Goal: Information Seeking & Learning: Check status

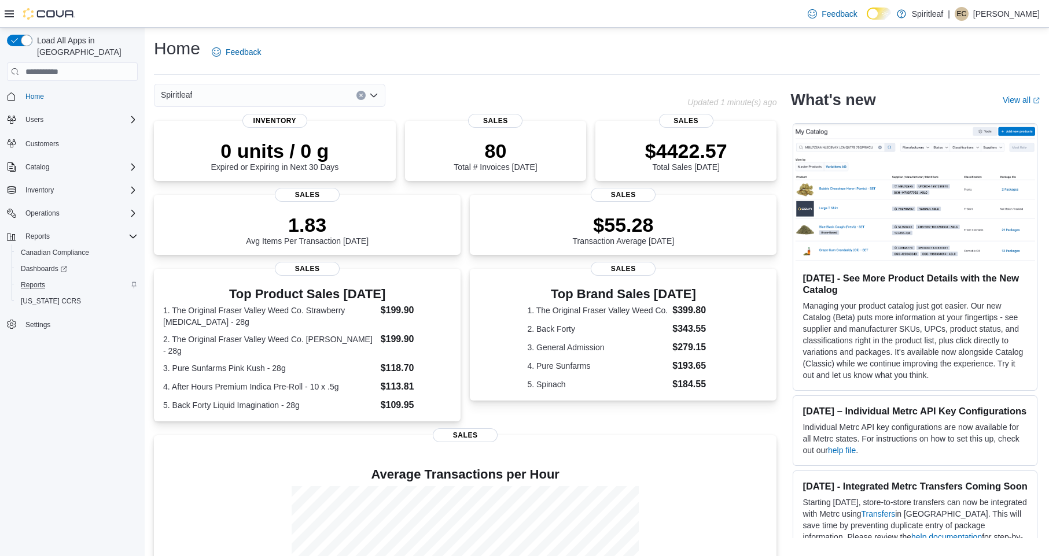
click at [39, 281] on span "Reports" at bounding box center [33, 285] width 24 height 9
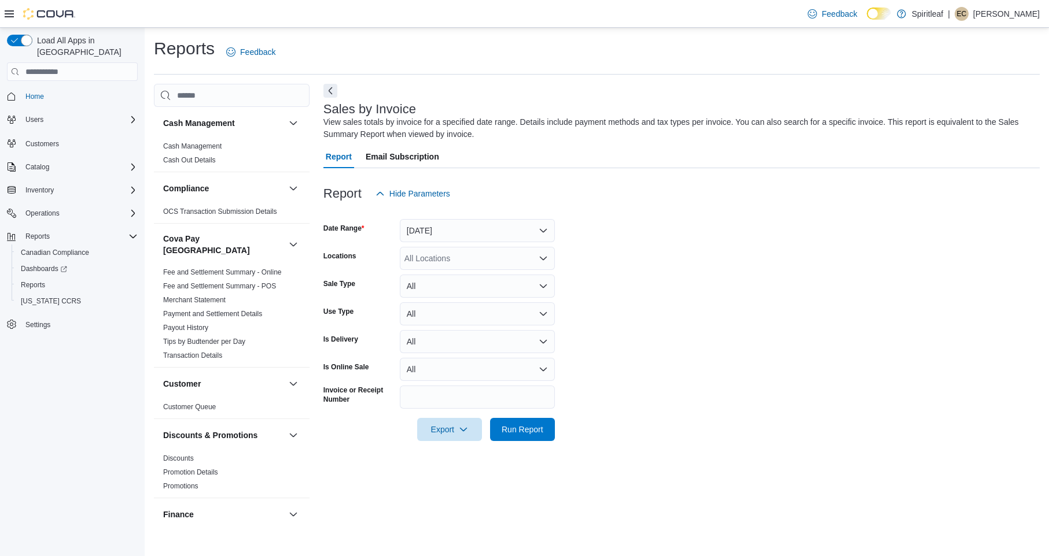
click at [477, 224] on button "Yesterday" at bounding box center [477, 230] width 155 height 23
click at [471, 276] on span "Today" at bounding box center [484, 277] width 132 height 14
click at [516, 425] on span "Run Report" at bounding box center [522, 429] width 42 height 12
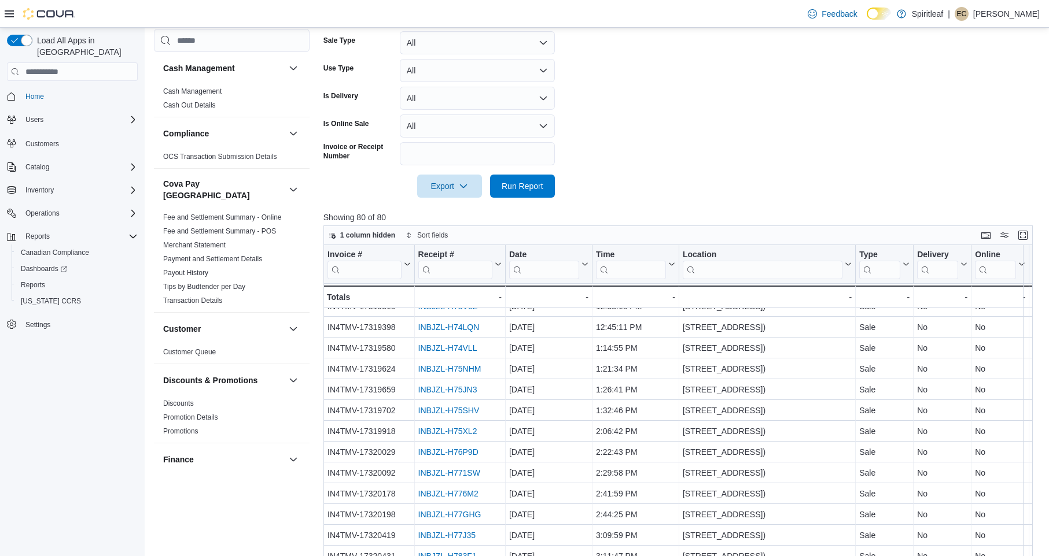
scroll to position [709, 0]
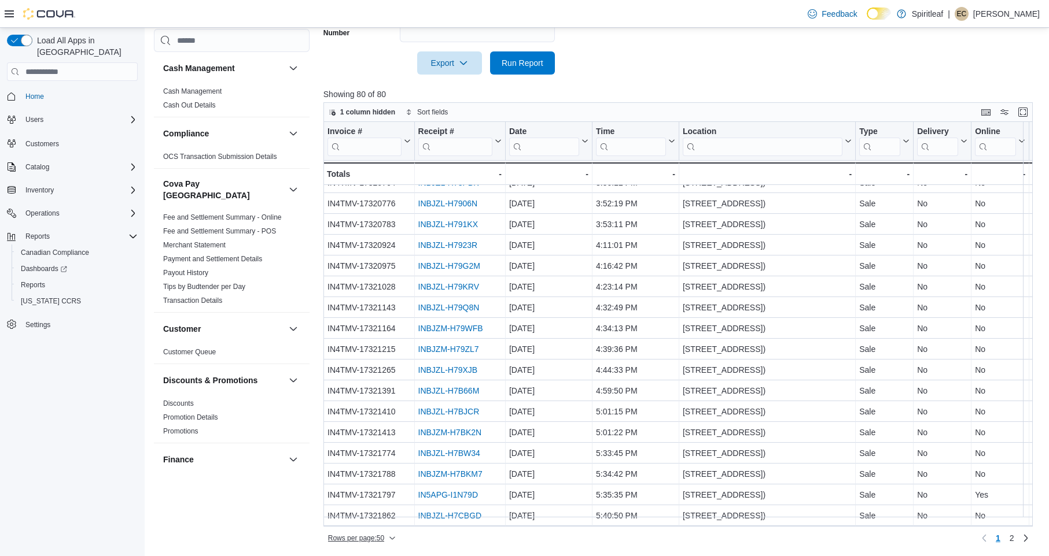
click at [360, 539] on span "Rows per page : 50" at bounding box center [356, 538] width 56 height 9
click at [368, 519] on button "100 rows" at bounding box center [370, 514] width 65 height 23
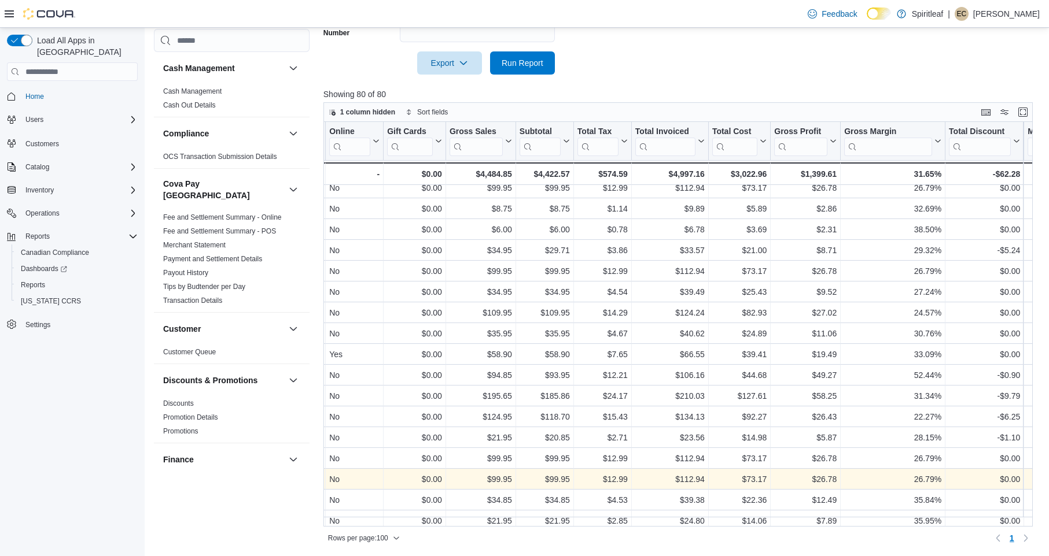
scroll to position [1088, 646]
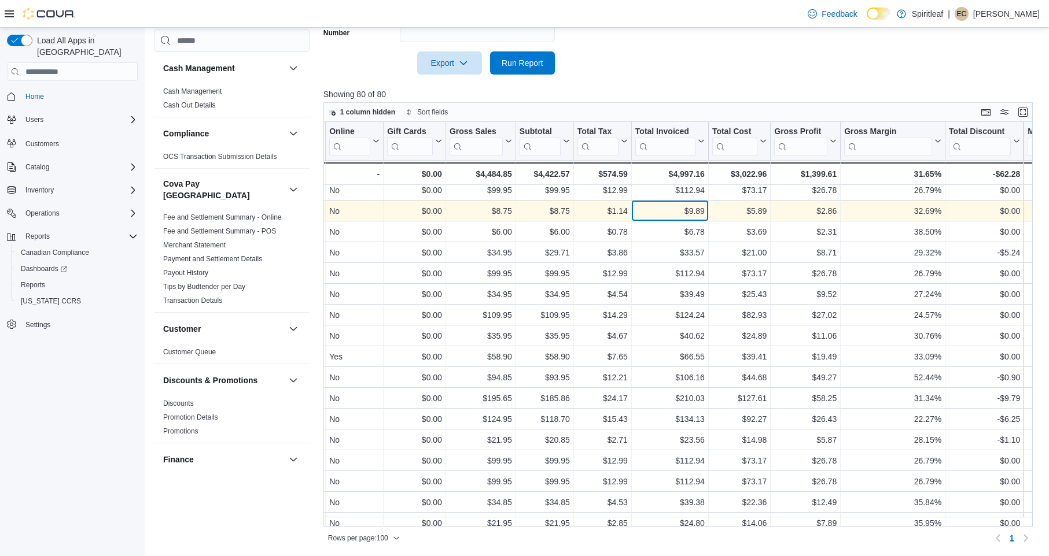
click at [682, 215] on div "$9.89" at bounding box center [669, 211] width 69 height 14
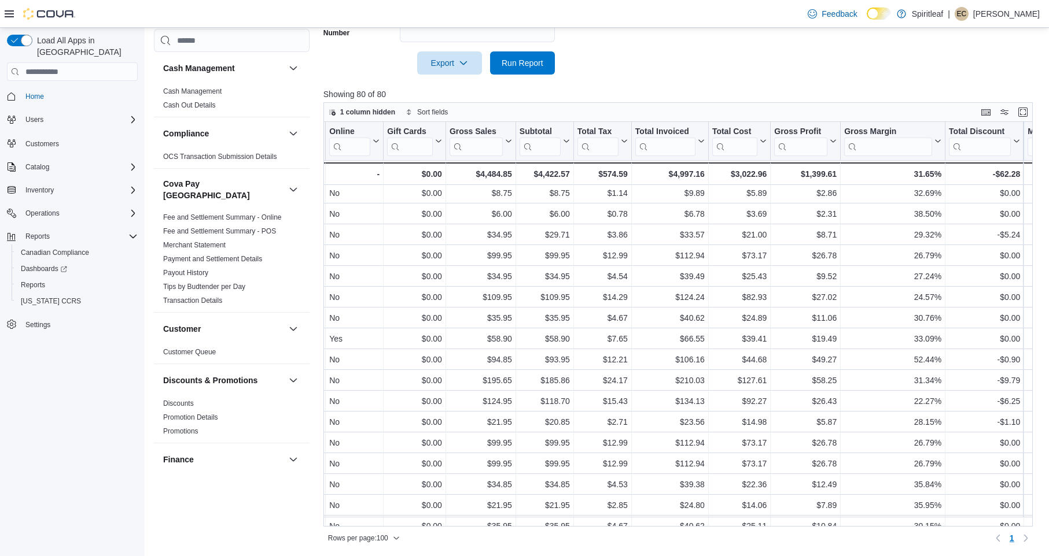
scroll to position [1104, 646]
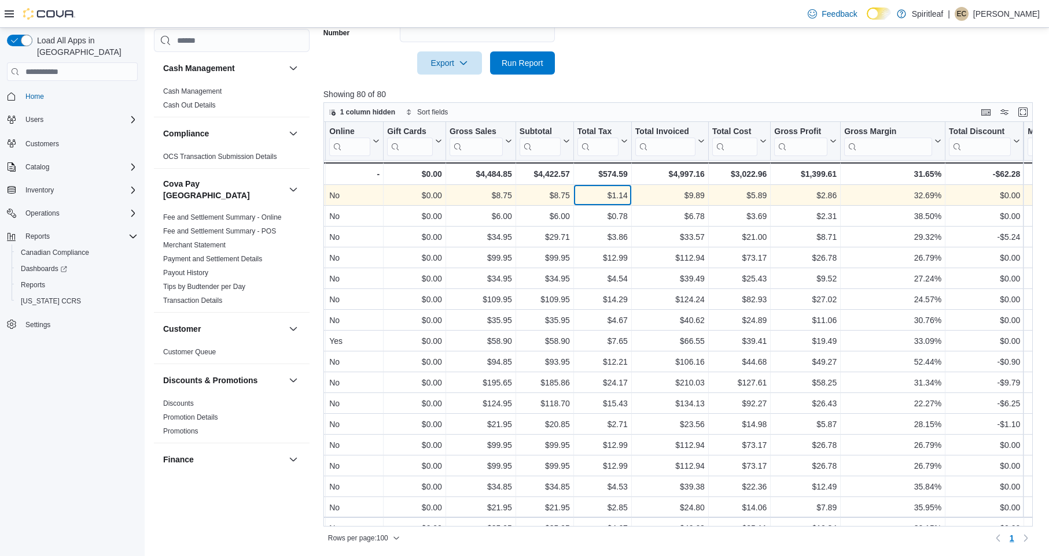
click at [613, 198] on div "Invoice # Click to view column header actions Receipt # Click to view column he…" at bounding box center [677, 324] width 709 height 404
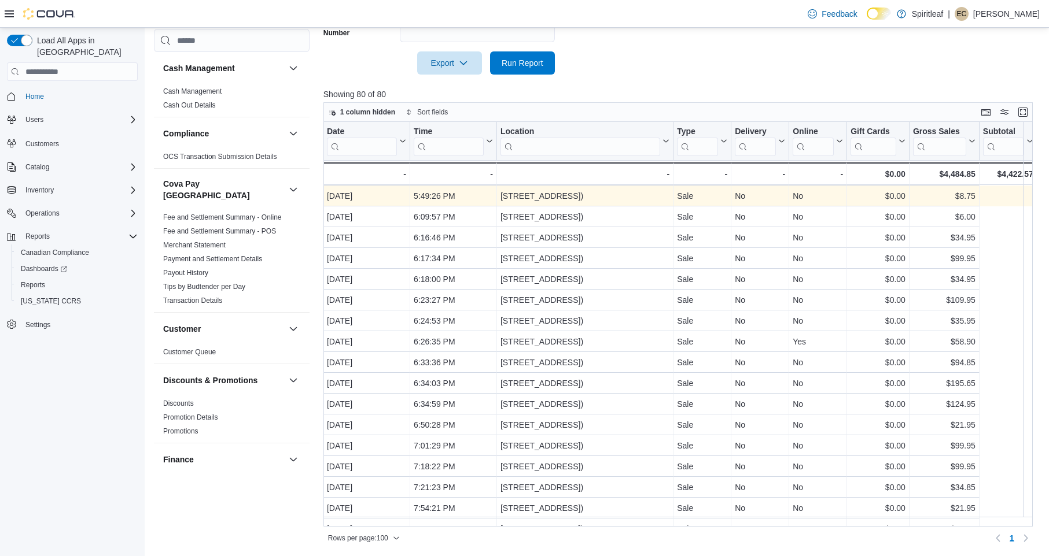
scroll to position [1103, 0]
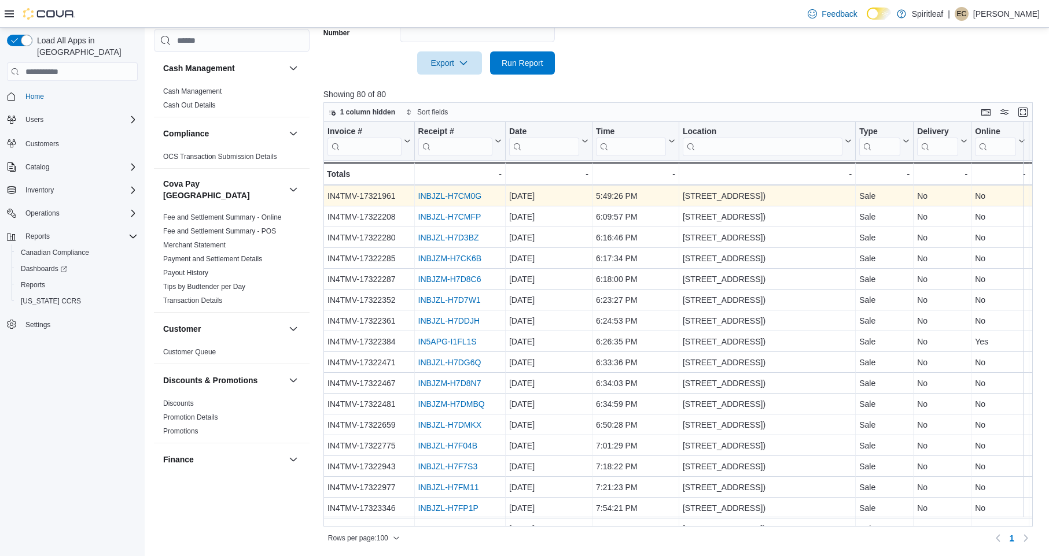
click at [449, 196] on link "INBJZL-H7CM0G" at bounding box center [450, 195] width 64 height 9
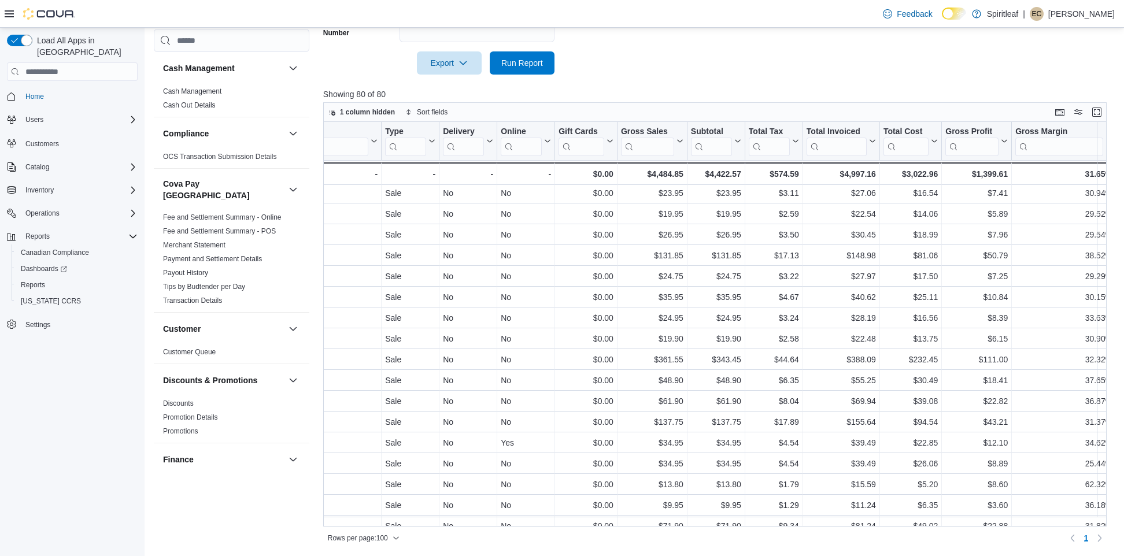
scroll to position [23, 511]
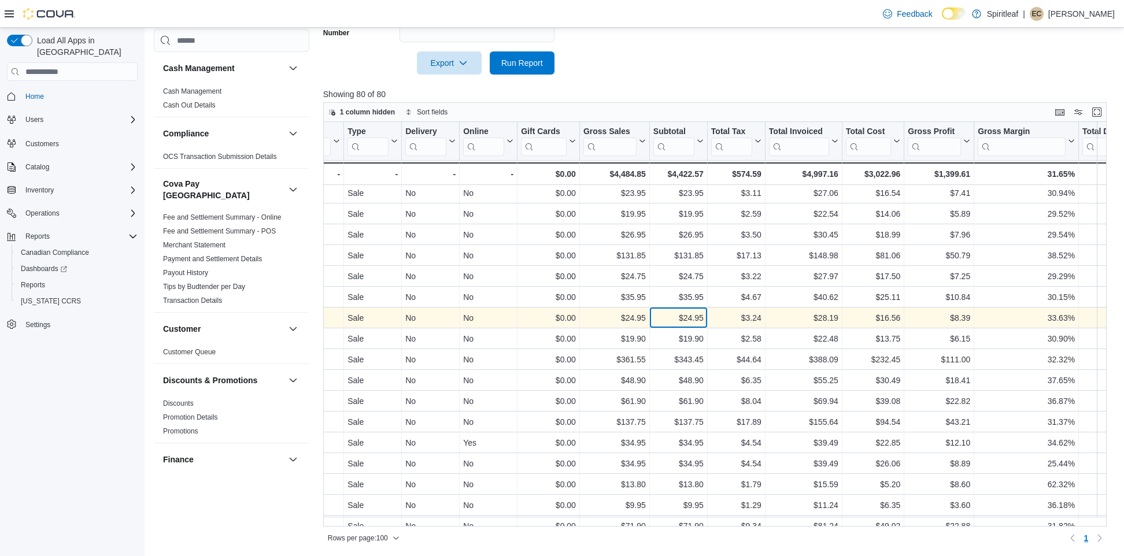
click at [662, 309] on div "$24.95 - Subtotal, column 11, row 8" at bounding box center [679, 318] width 58 height 21
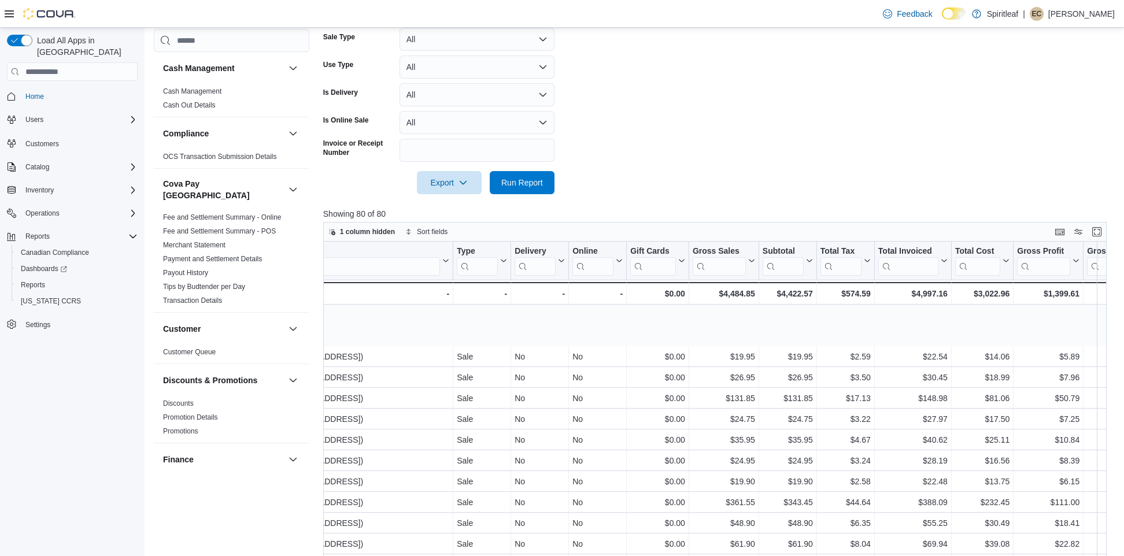
scroll to position [79, 402]
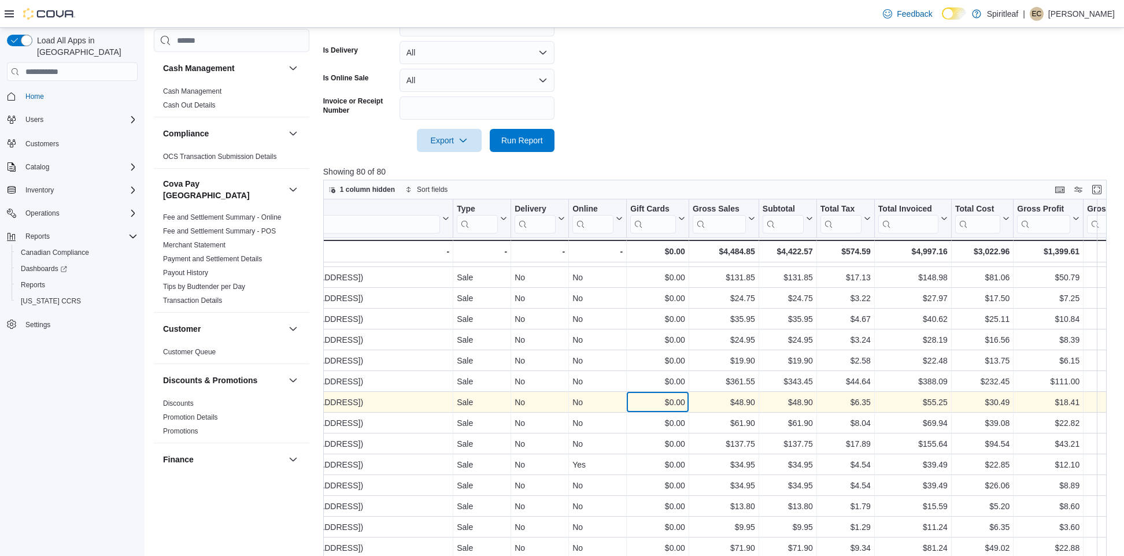
click at [648, 400] on div "$0.00" at bounding box center [657, 403] width 55 height 14
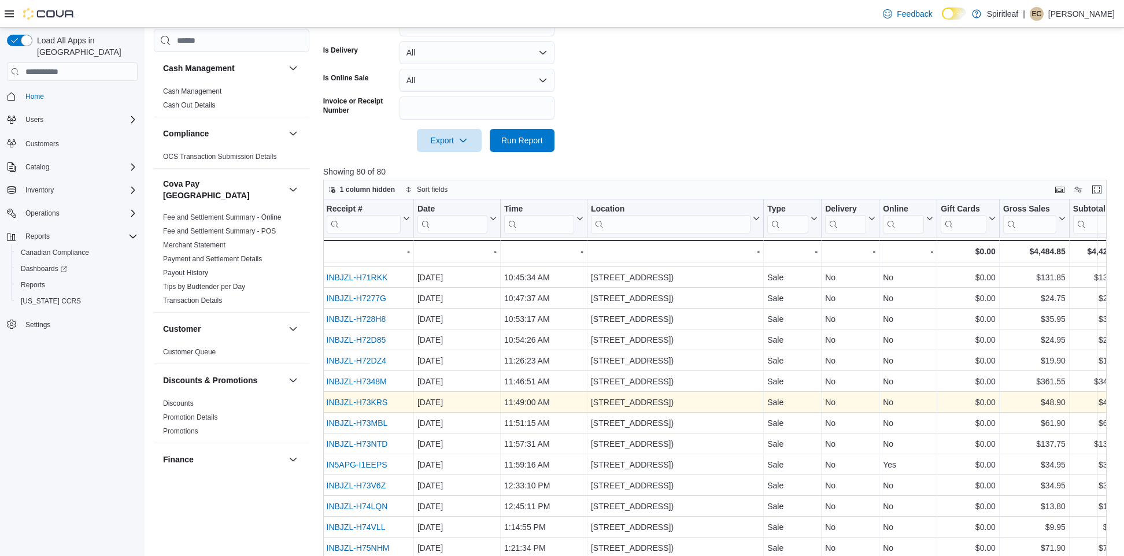
scroll to position [79, 0]
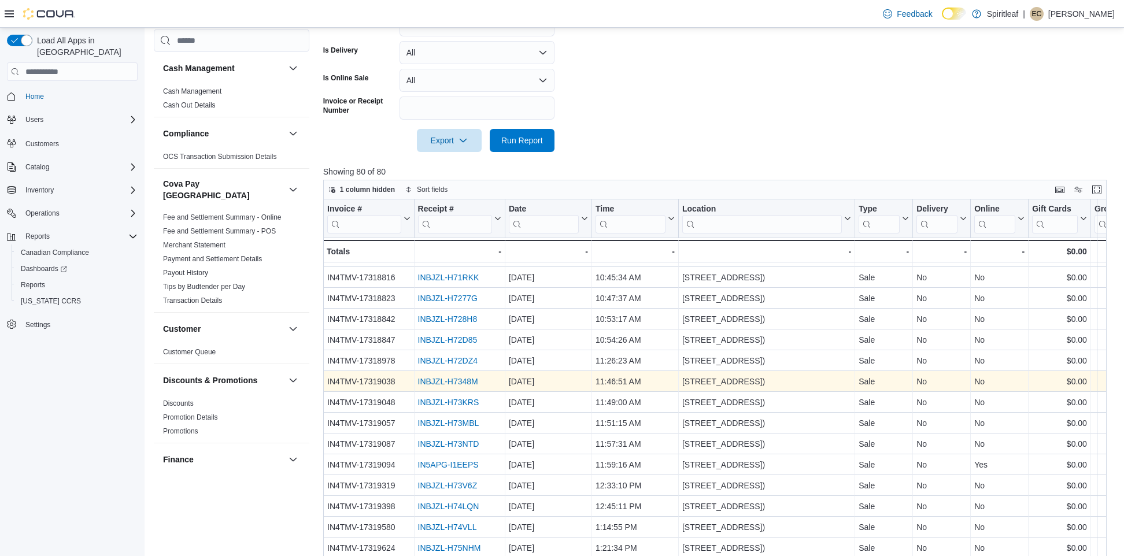
click at [440, 383] on link "INBJZL-H7348M" at bounding box center [448, 381] width 60 height 9
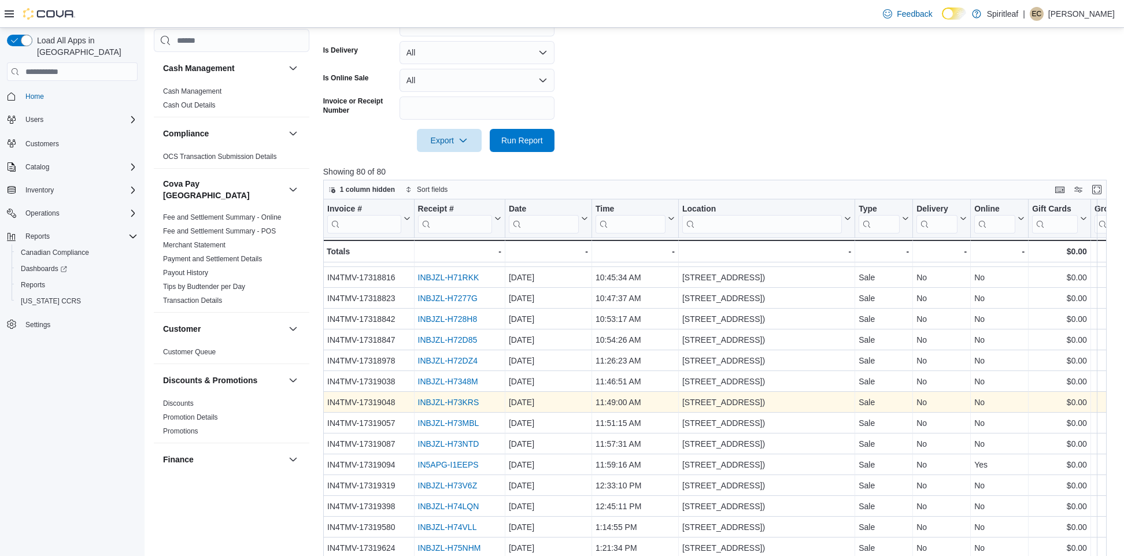
click at [448, 399] on link "INBJZL-H73KRS" at bounding box center [448, 402] width 61 height 9
click at [462, 403] on link "INBJZL-H73KRS" at bounding box center [448, 402] width 61 height 9
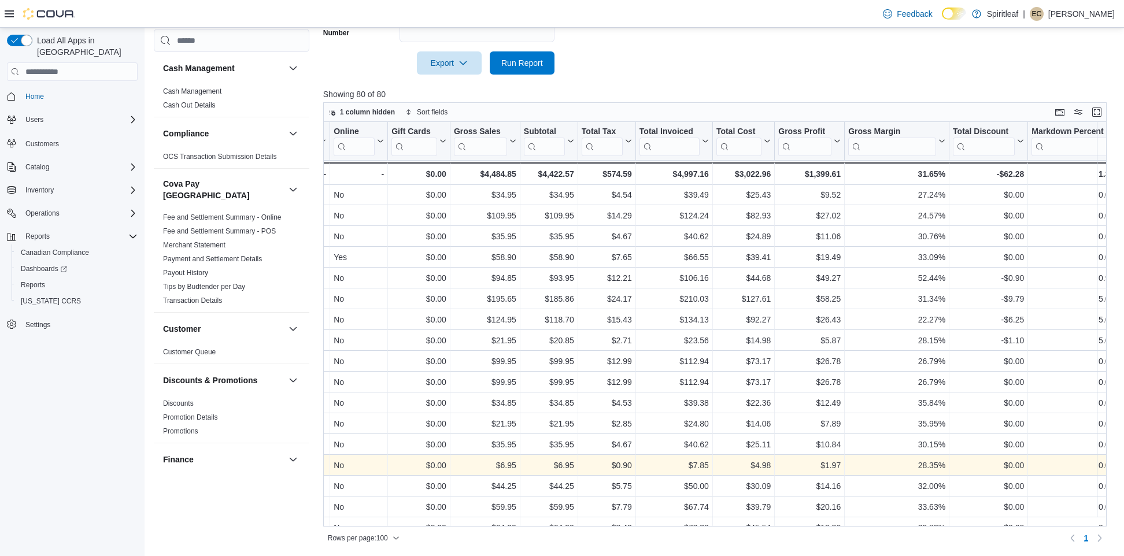
scroll to position [1185, 641]
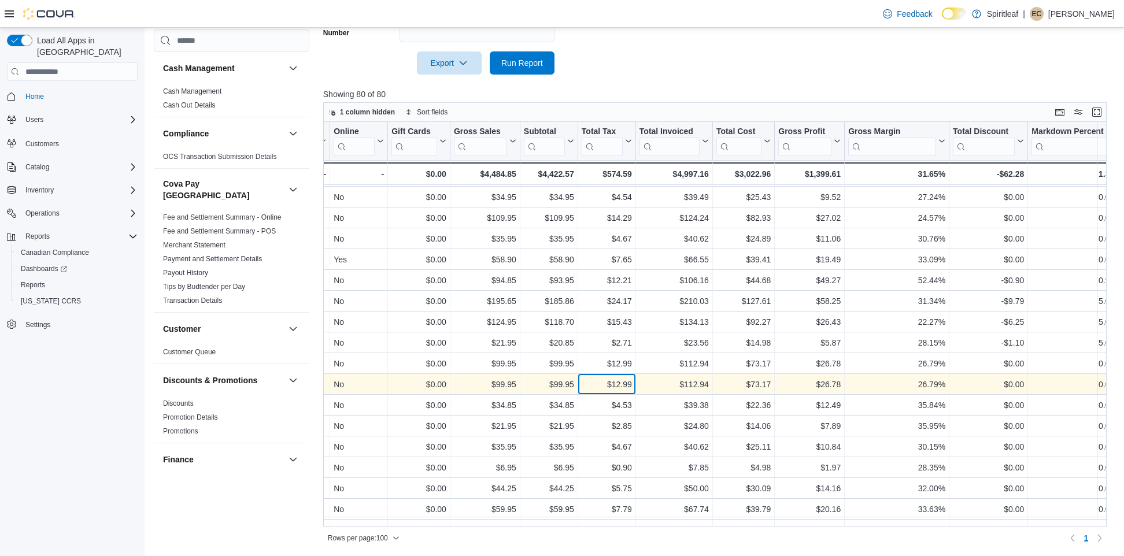
click at [589, 382] on div "$12.99" at bounding box center [607, 385] width 50 height 14
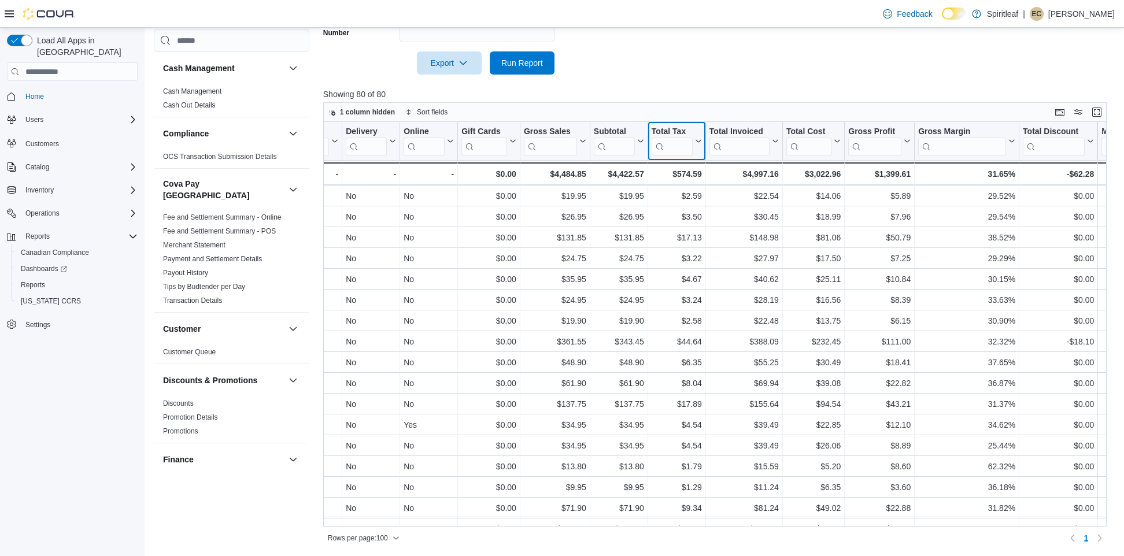
scroll to position [0, 571]
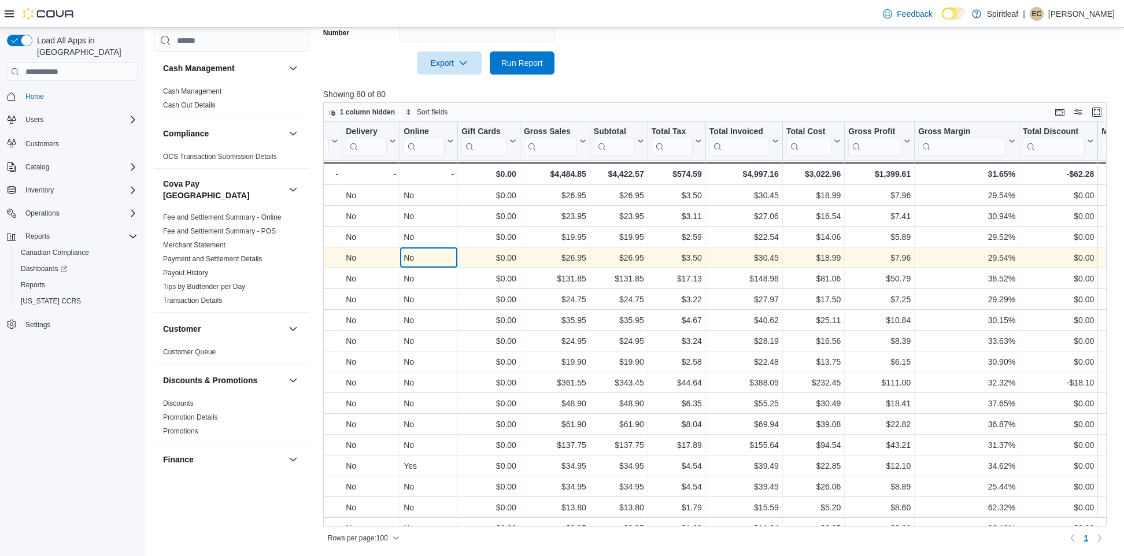
click at [517, 253] on div "$0.00 - Gift Card Sales, column 9, row 4" at bounding box center [489, 258] width 62 height 21
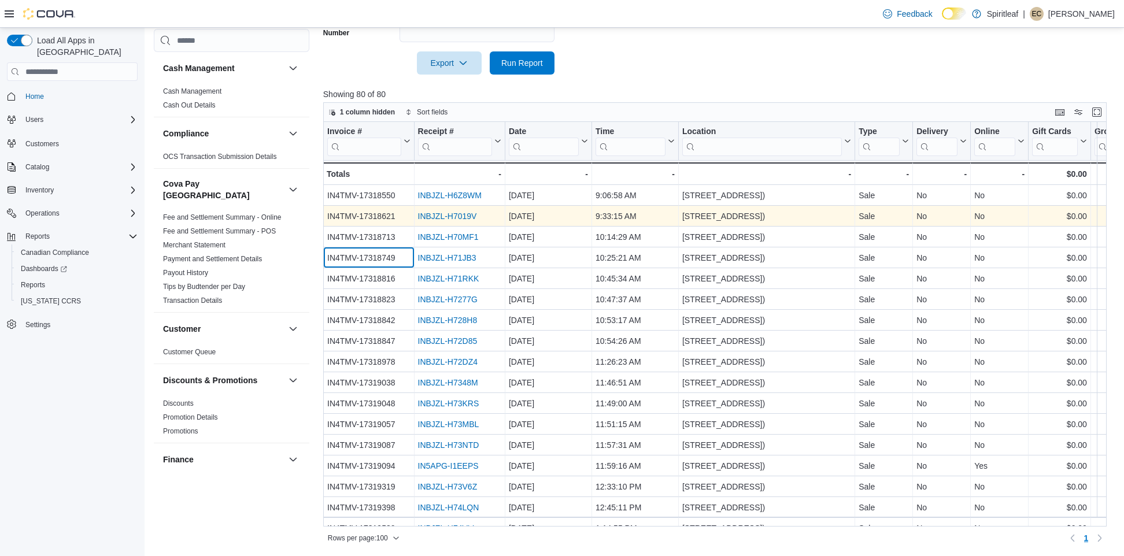
scroll to position [0, 0]
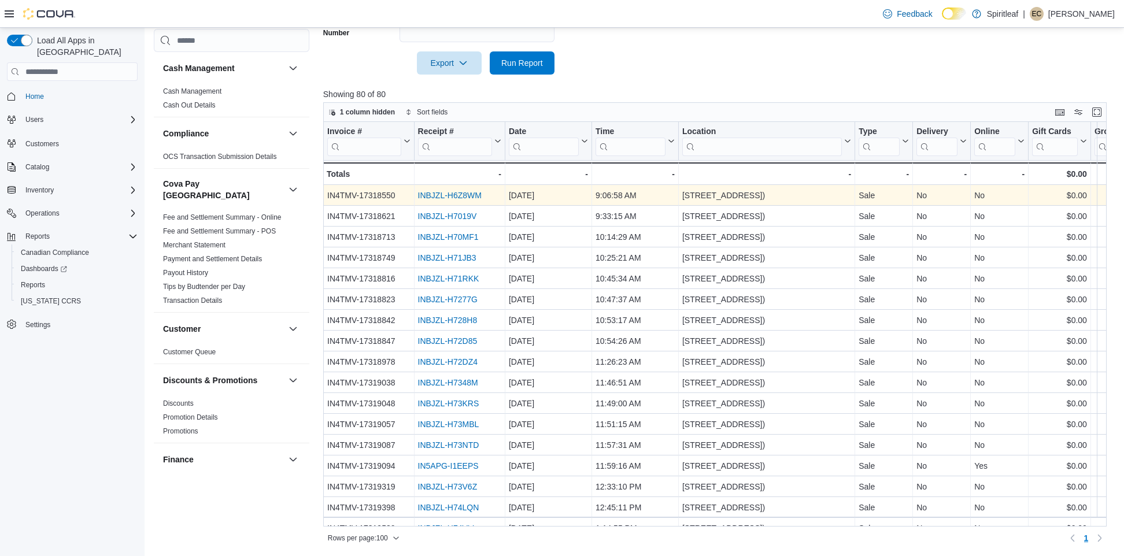
click at [441, 189] on div "INBJZL-H6Z8WM" at bounding box center [459, 196] width 83 height 14
click at [441, 191] on link "INBJZL-H6Z8WM" at bounding box center [450, 195] width 64 height 9
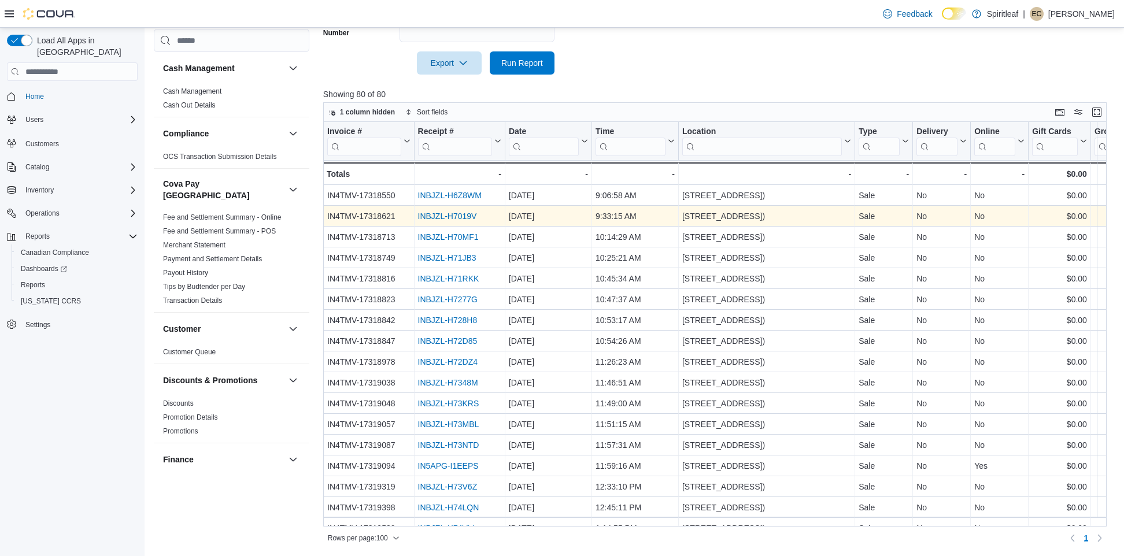
click at [448, 219] on link "INBJZL-H7019V" at bounding box center [447, 216] width 59 height 9
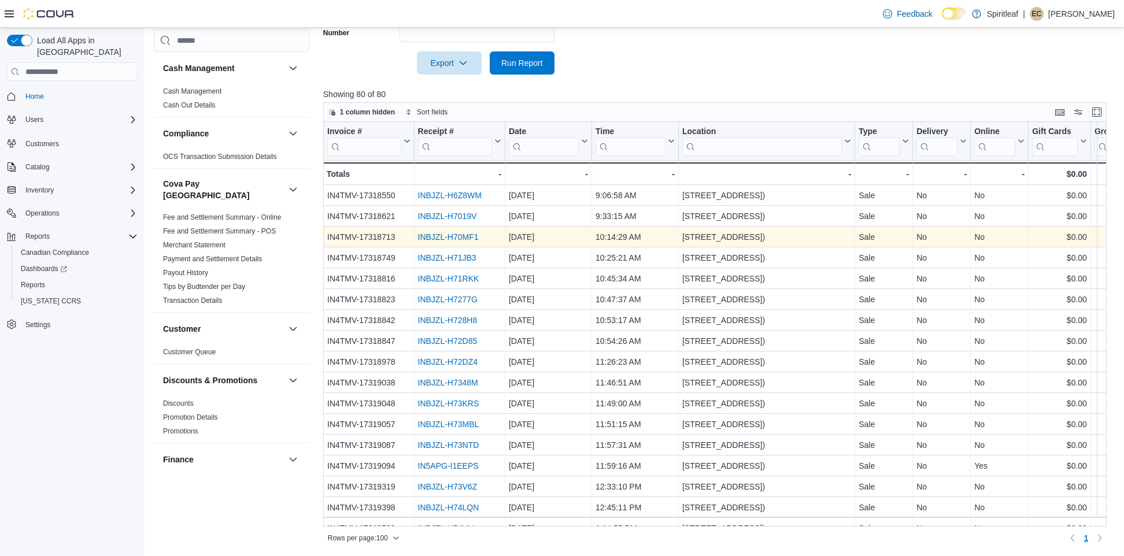
click at [446, 237] on link "INBJZL-H70MF1" at bounding box center [448, 237] width 61 height 9
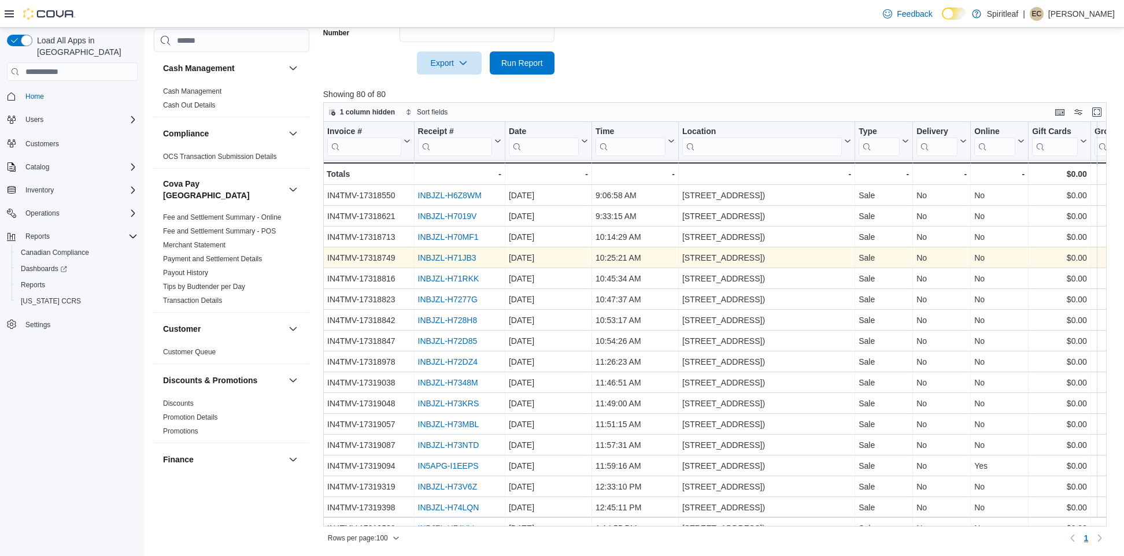
click at [436, 255] on link "INBJZL-H71JB3" at bounding box center [447, 257] width 58 height 9
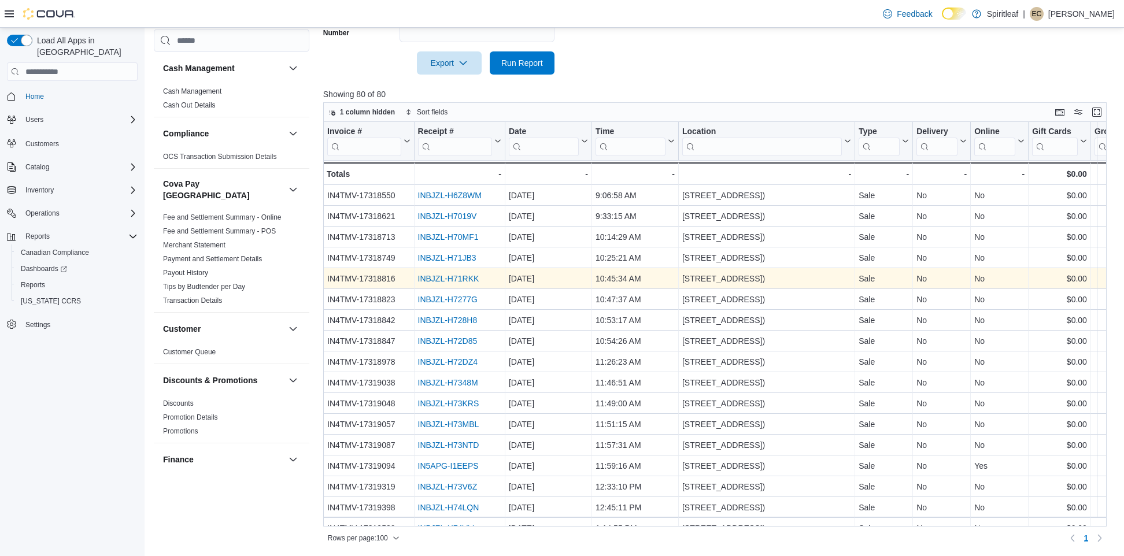
click at [448, 277] on link "INBJZL-H71RKK" at bounding box center [448, 278] width 61 height 9
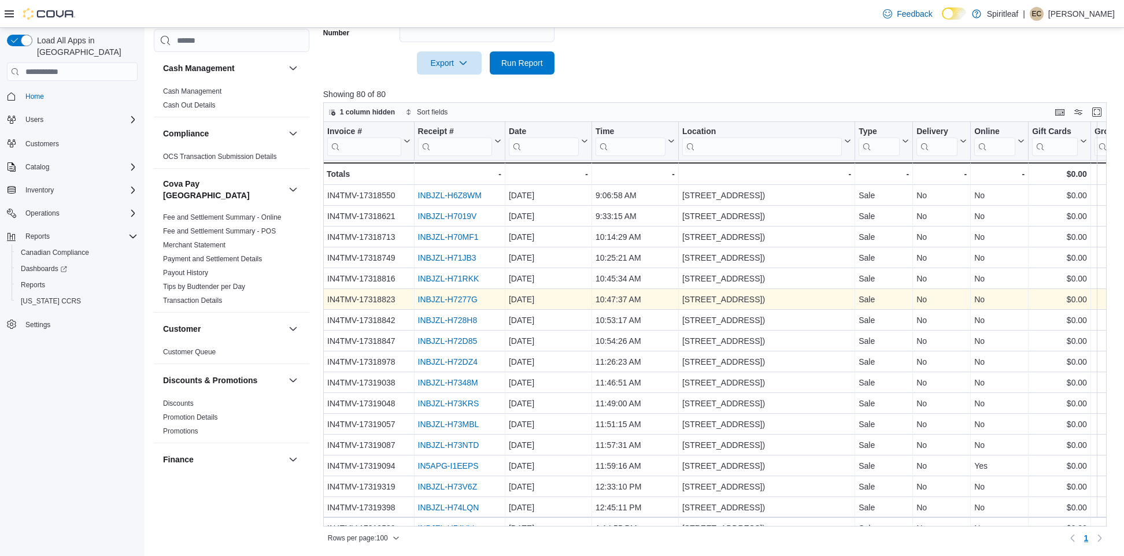
click at [449, 297] on link "INBJZL-H7277G" at bounding box center [448, 299] width 60 height 9
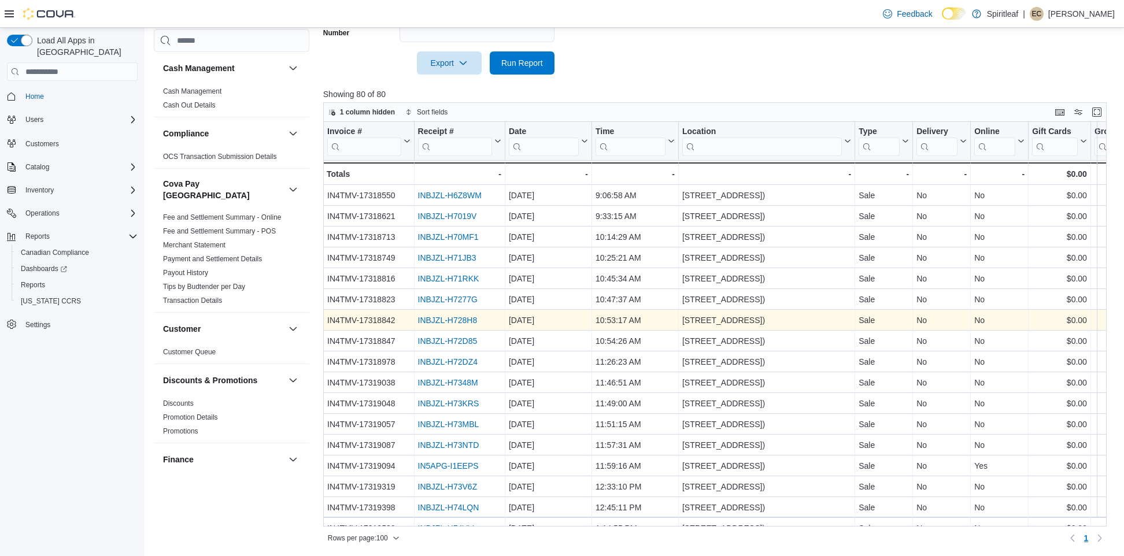
click at [459, 318] on link "INBJZL-H728H8" at bounding box center [448, 320] width 60 height 9
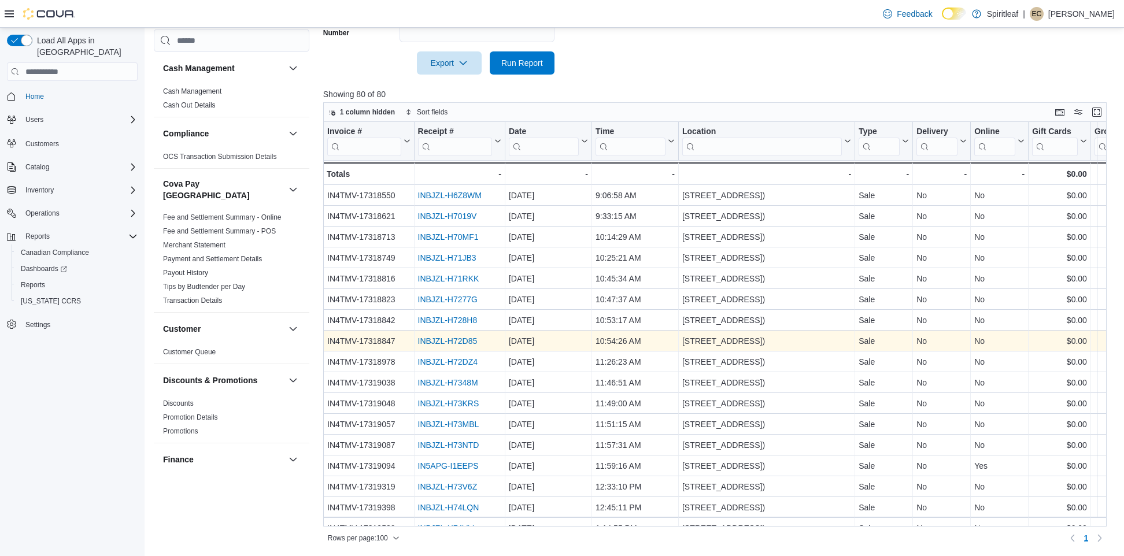
click at [453, 340] on link "INBJZL-H72D85" at bounding box center [448, 341] width 60 height 9
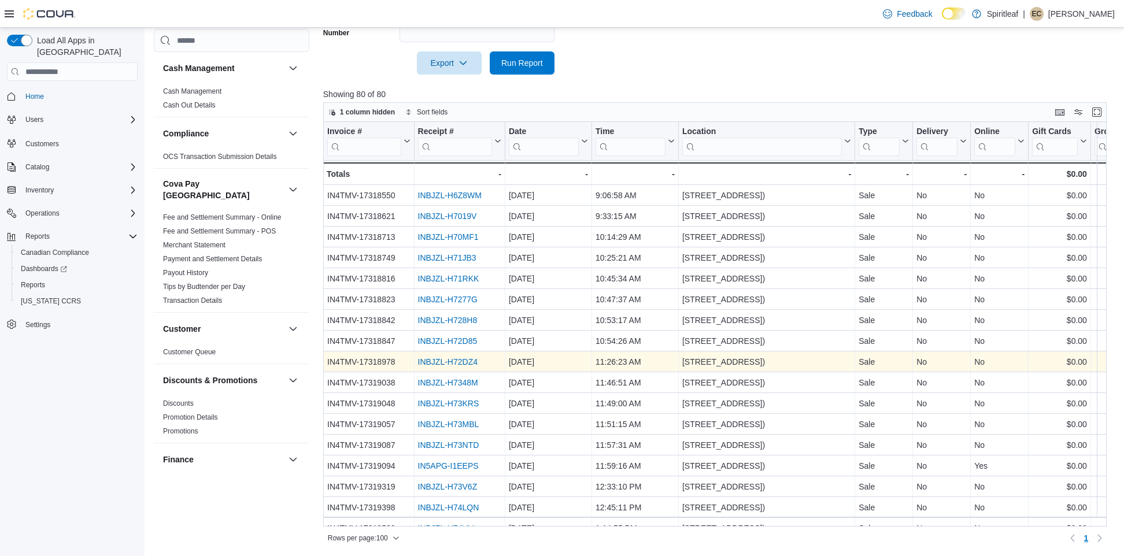
click at [450, 362] on link "INBJZL-H72DZ4" at bounding box center [448, 361] width 60 height 9
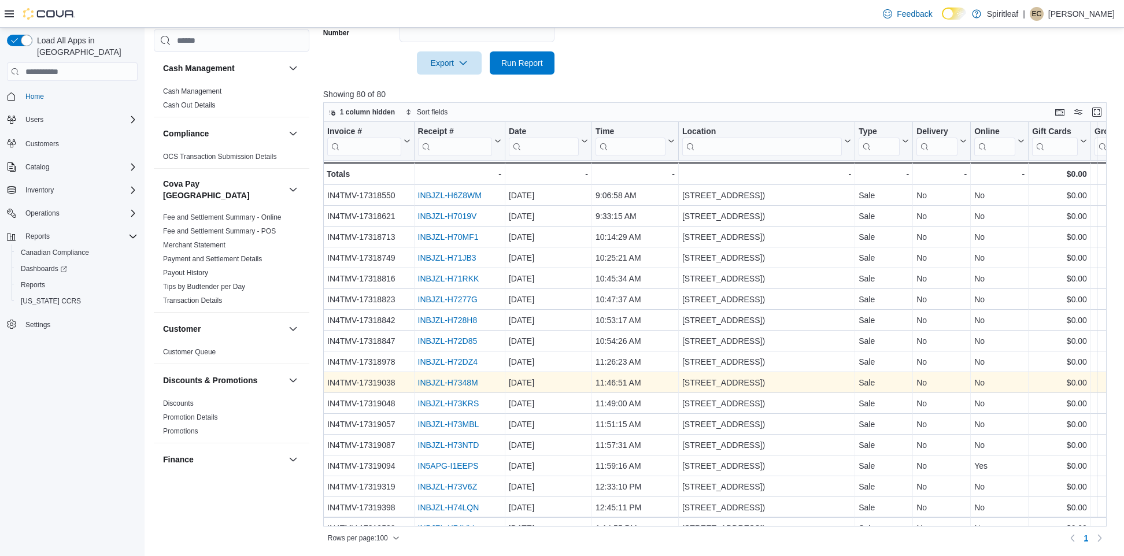
click at [446, 381] on link "INBJZL-H7348M" at bounding box center [448, 382] width 60 height 9
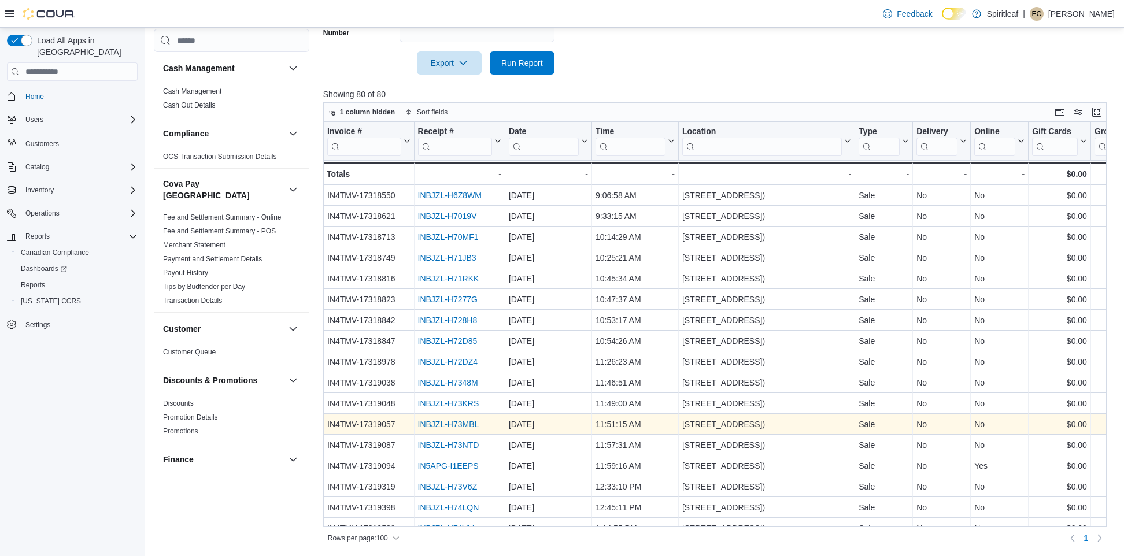
click at [444, 423] on link "INBJZL-H73MBL" at bounding box center [448, 424] width 61 height 9
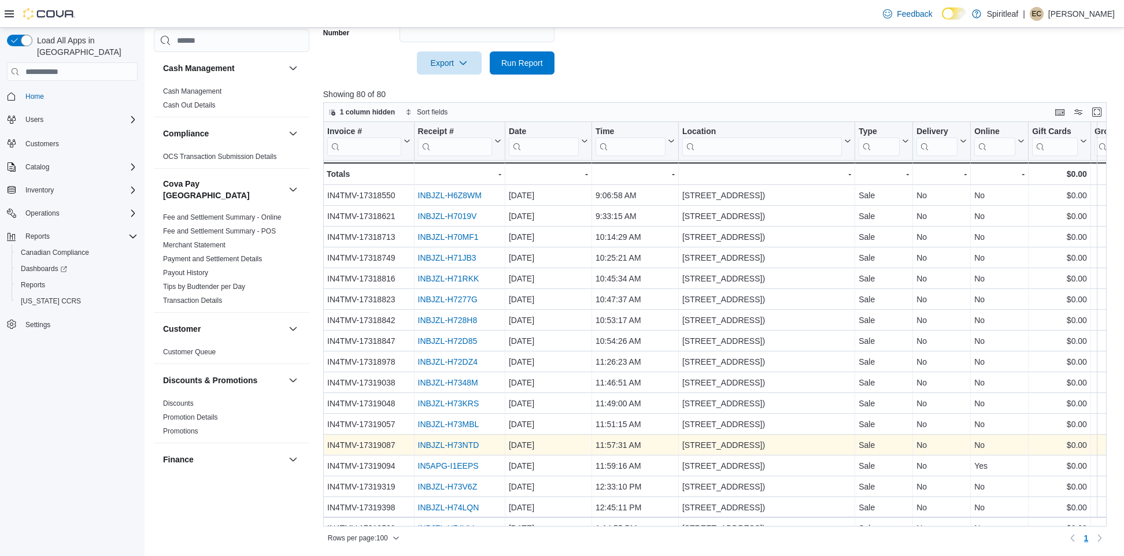
click at [436, 446] on link "INBJZL-H73NTD" at bounding box center [448, 445] width 61 height 9
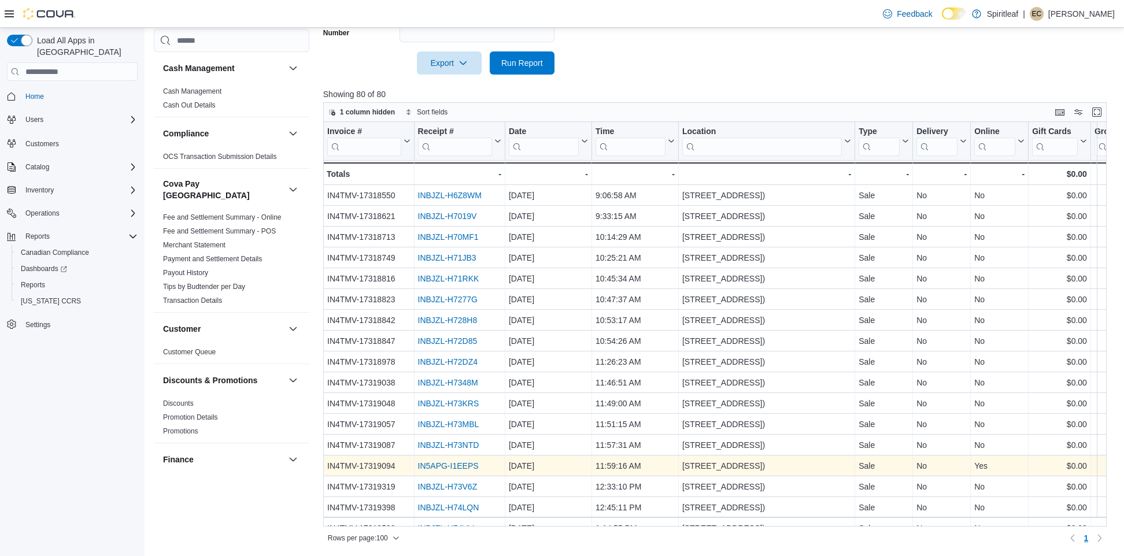
click at [456, 466] on link "IN5APG-I1EEPS" at bounding box center [448, 466] width 61 height 9
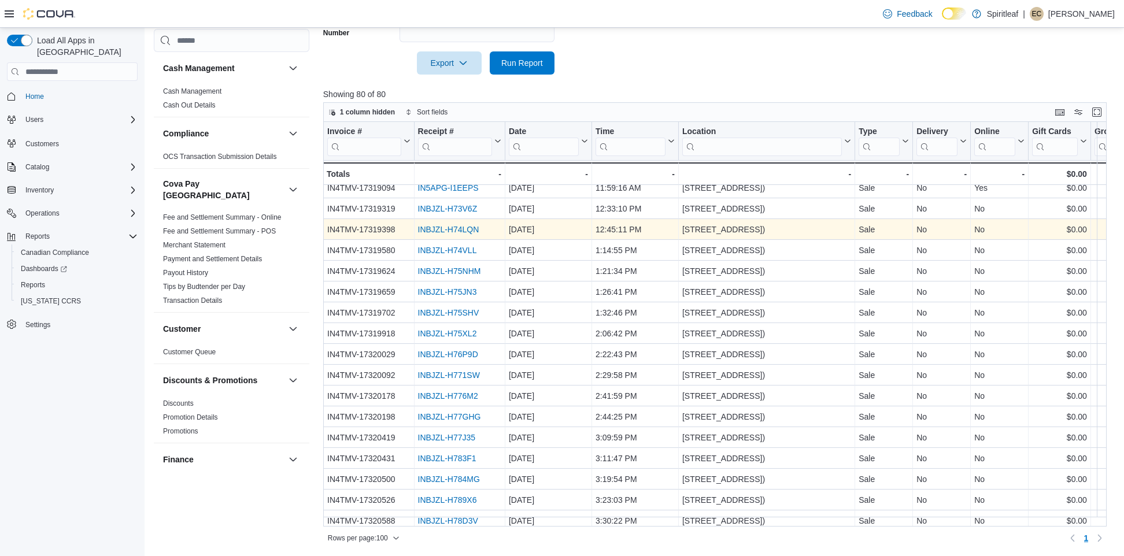
scroll to position [276, 0]
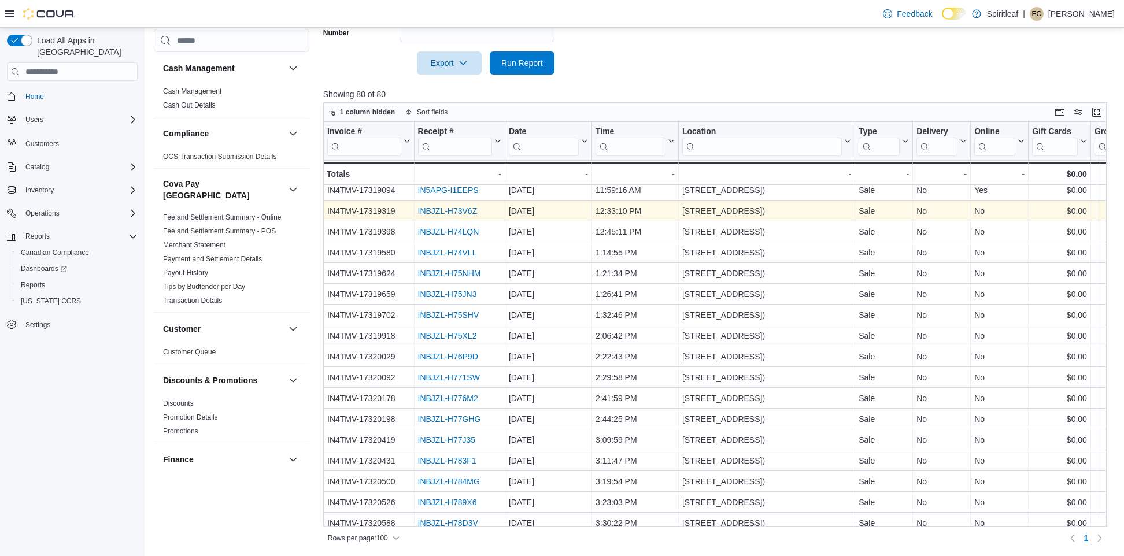
click at [437, 211] on link "INBJZL-H73V6Z" at bounding box center [448, 210] width 60 height 9
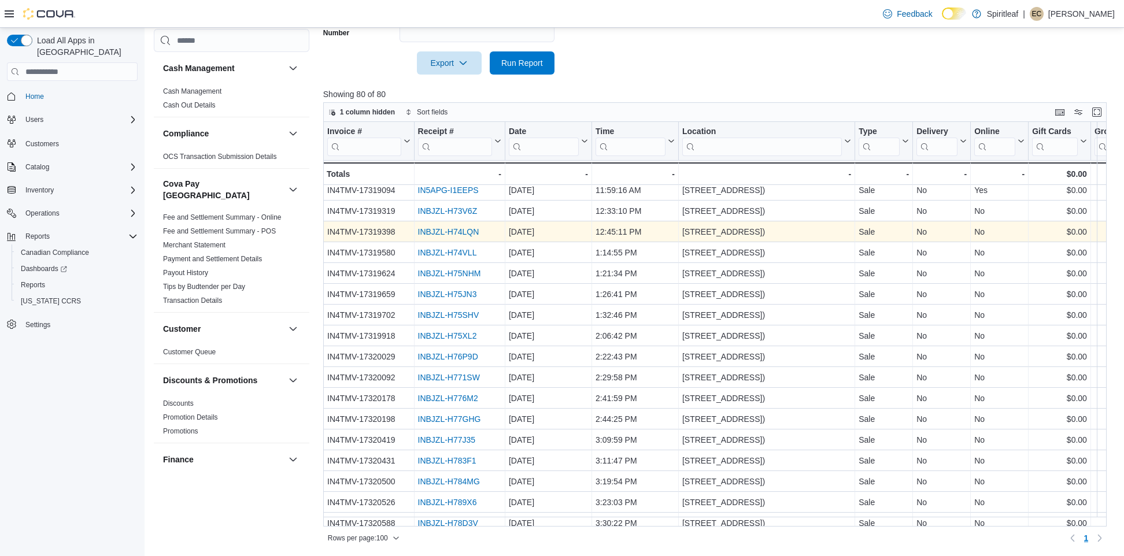
click at [453, 230] on link "INBJZL-H74LQN" at bounding box center [448, 231] width 61 height 9
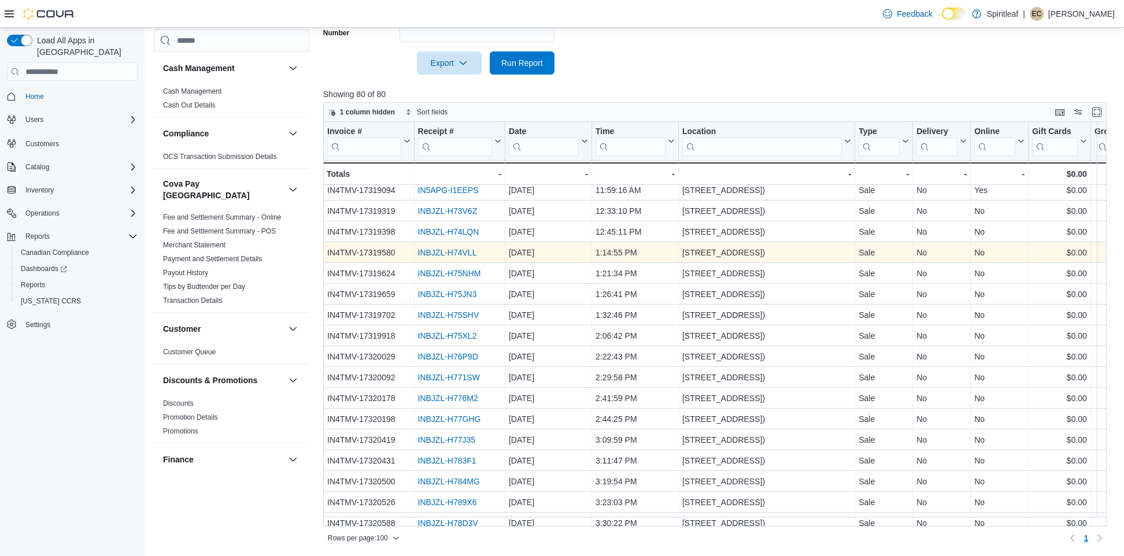
click at [438, 250] on link "INBJZL-H74VLL" at bounding box center [447, 252] width 59 height 9
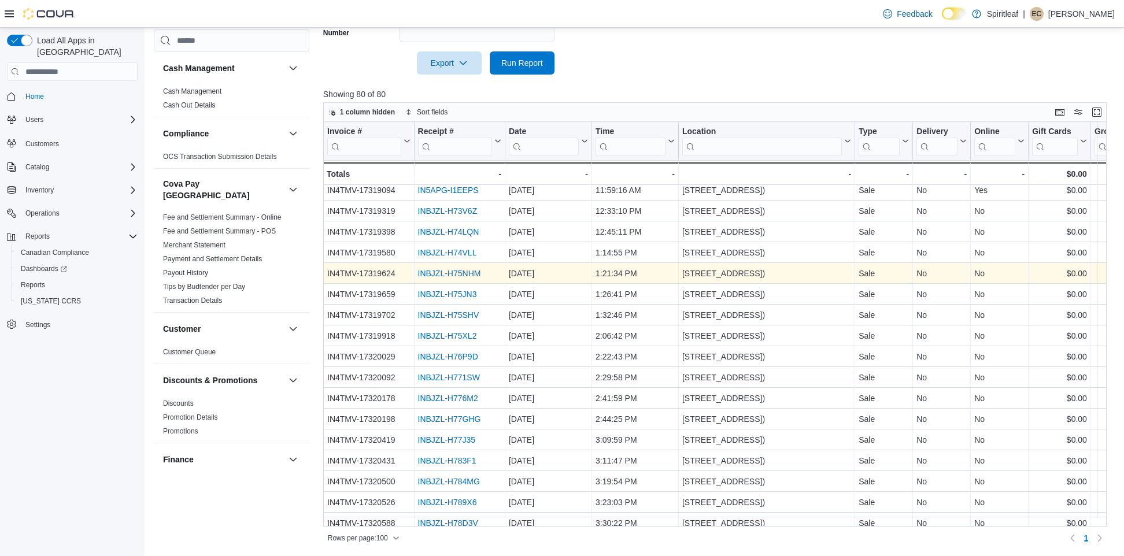
click at [439, 273] on link "INBJZL-H75NHM" at bounding box center [449, 273] width 63 height 9
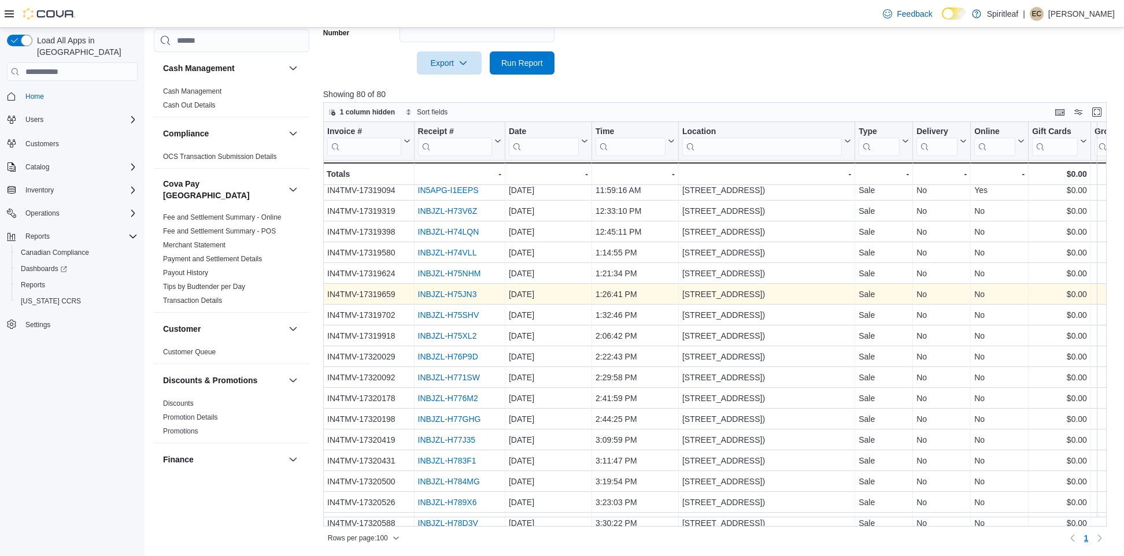
click at [436, 296] on link "INBJZL-H75JN3" at bounding box center [447, 294] width 59 height 9
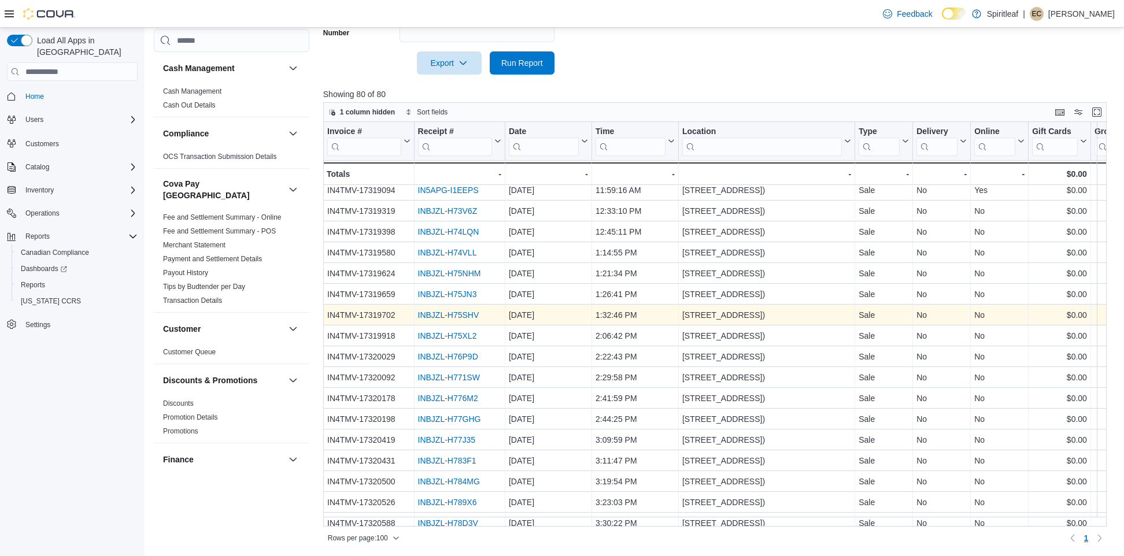
click at [435, 316] on link "INBJZL-H75SHV" at bounding box center [448, 315] width 61 height 9
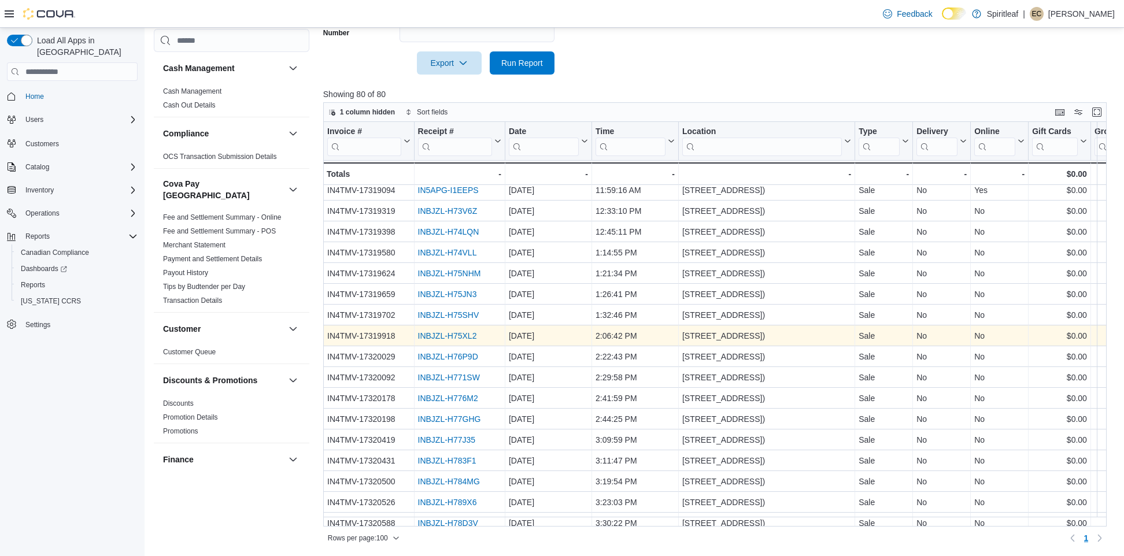
click at [427, 338] on link "INBJZL-H75XL2" at bounding box center [447, 335] width 59 height 9
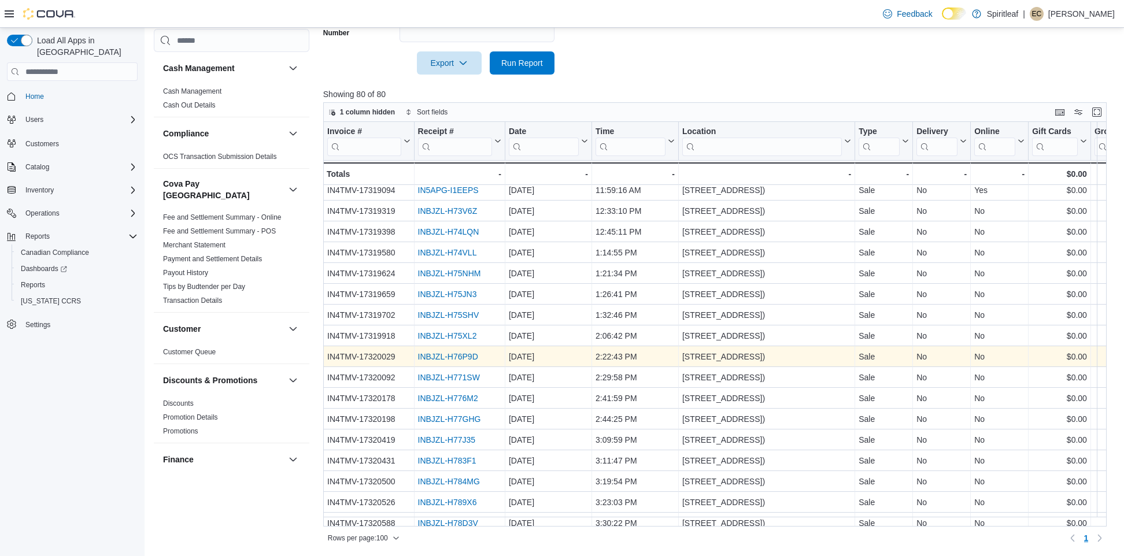
click at [438, 358] on link "INBJZL-H76P9D" at bounding box center [448, 356] width 60 height 9
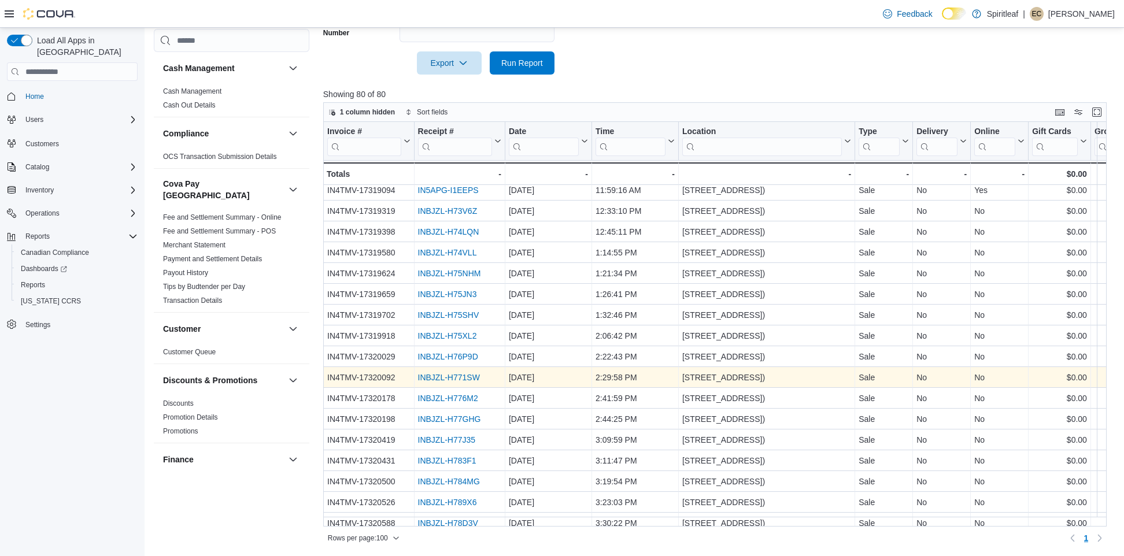
click at [447, 381] on link "INBJZL-H771SW" at bounding box center [449, 377] width 62 height 9
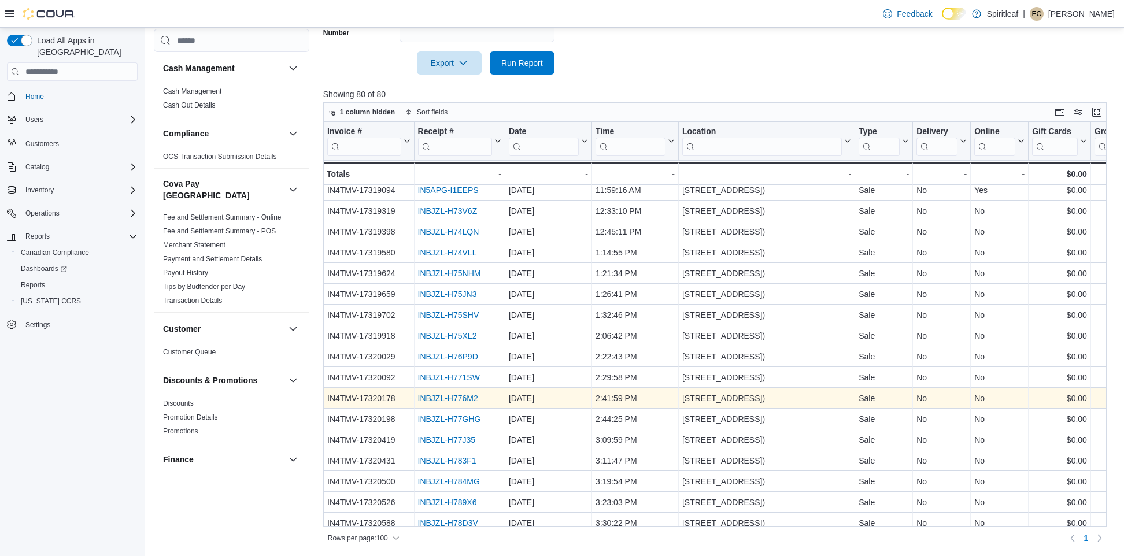
click at [433, 398] on link "INBJZL-H776M2" at bounding box center [448, 398] width 60 height 9
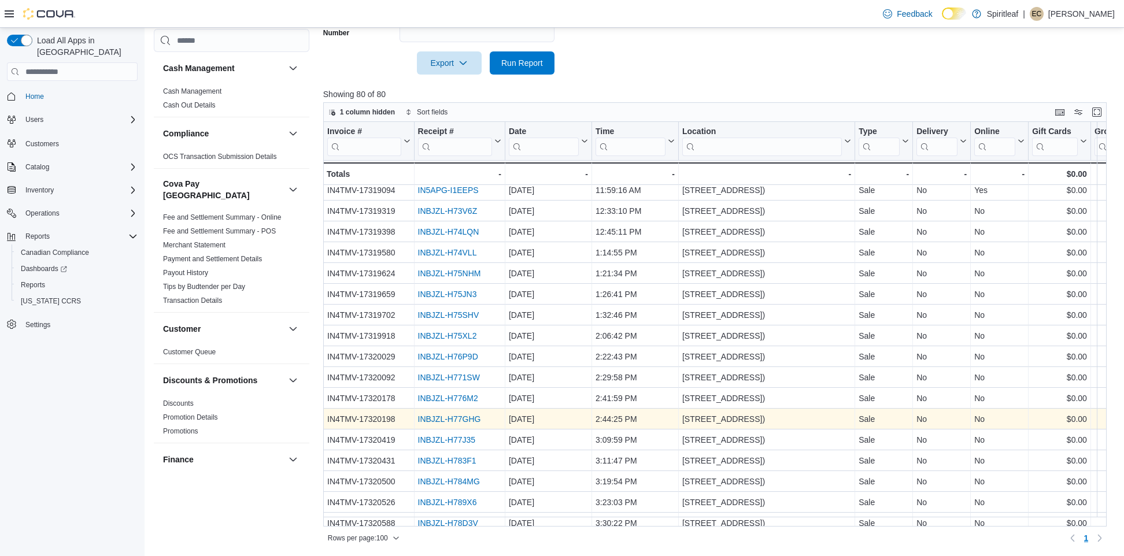
click at [441, 419] on link "INBJZL-H77GHG" at bounding box center [449, 419] width 63 height 9
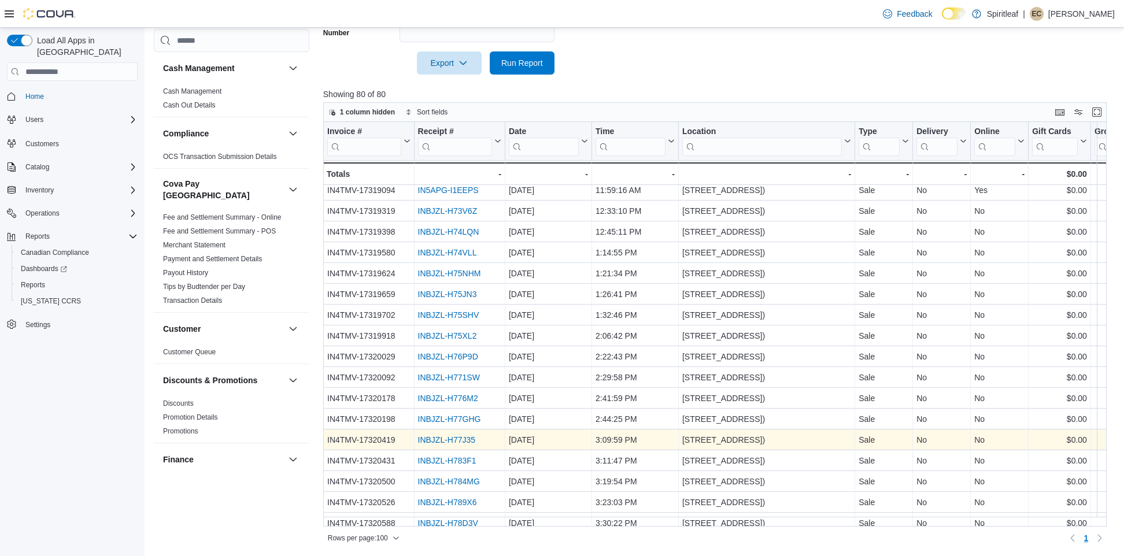
click at [442, 438] on link "INBJZL-H77J35" at bounding box center [447, 440] width 58 height 9
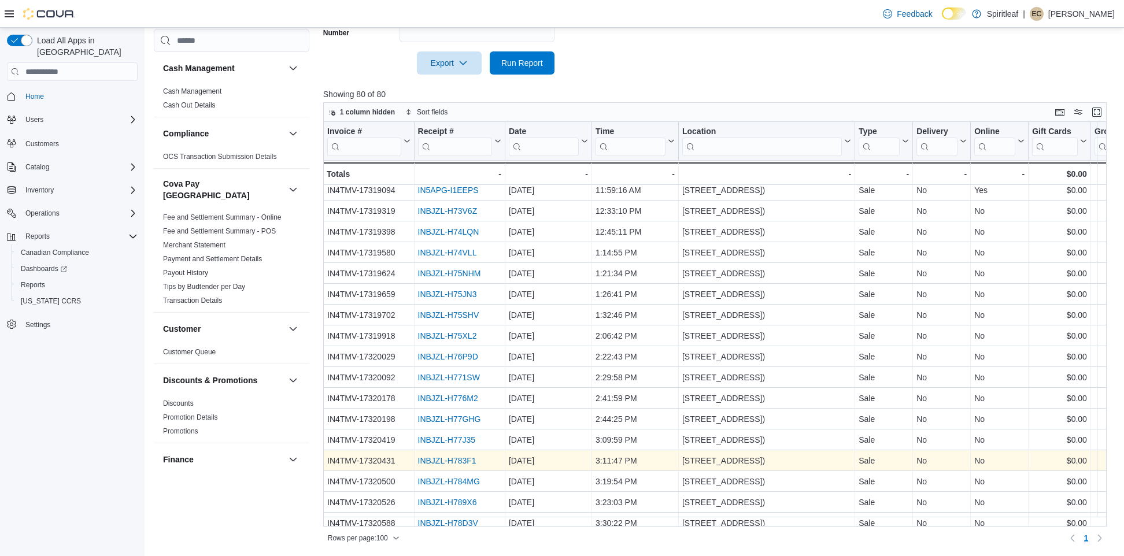
click at [431, 458] on link "INBJZL-H783F1" at bounding box center [447, 460] width 58 height 9
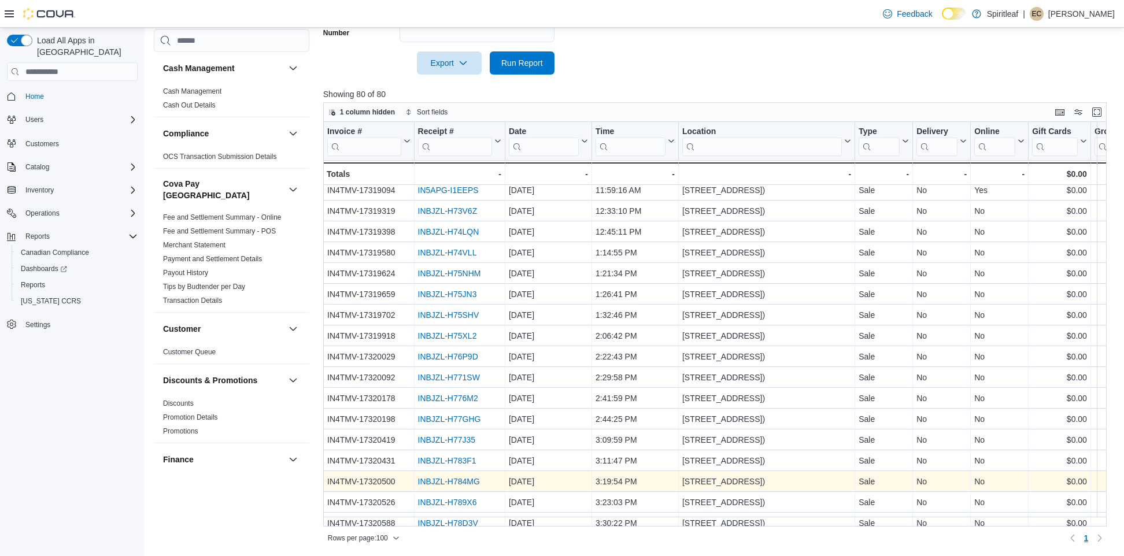
click at [442, 478] on link "INBJZL-H784MG" at bounding box center [449, 481] width 62 height 9
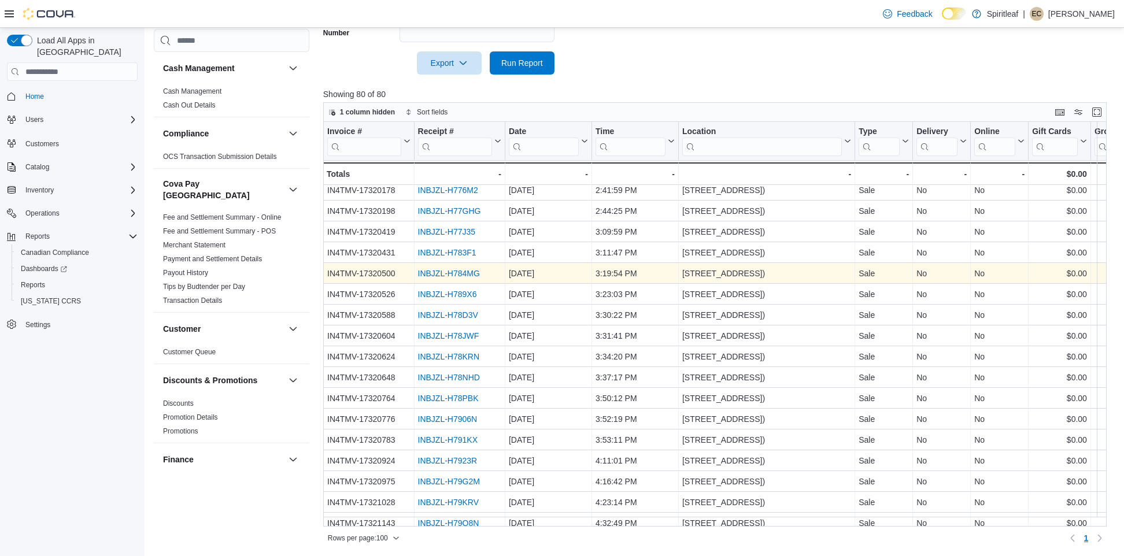
scroll to position [486, 0]
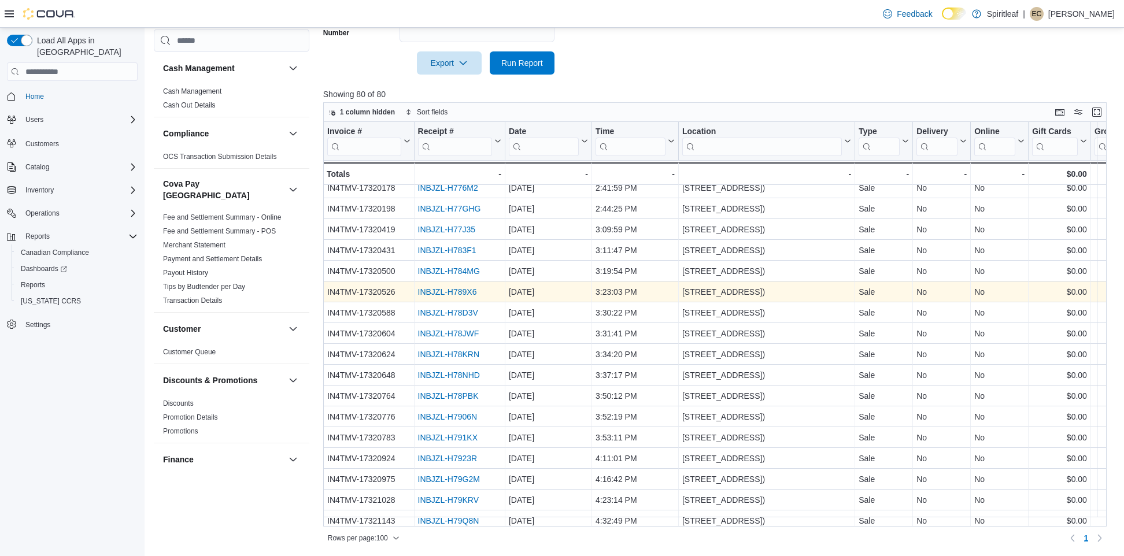
click at [452, 295] on link "INBJZL-H789X6" at bounding box center [447, 291] width 59 height 9
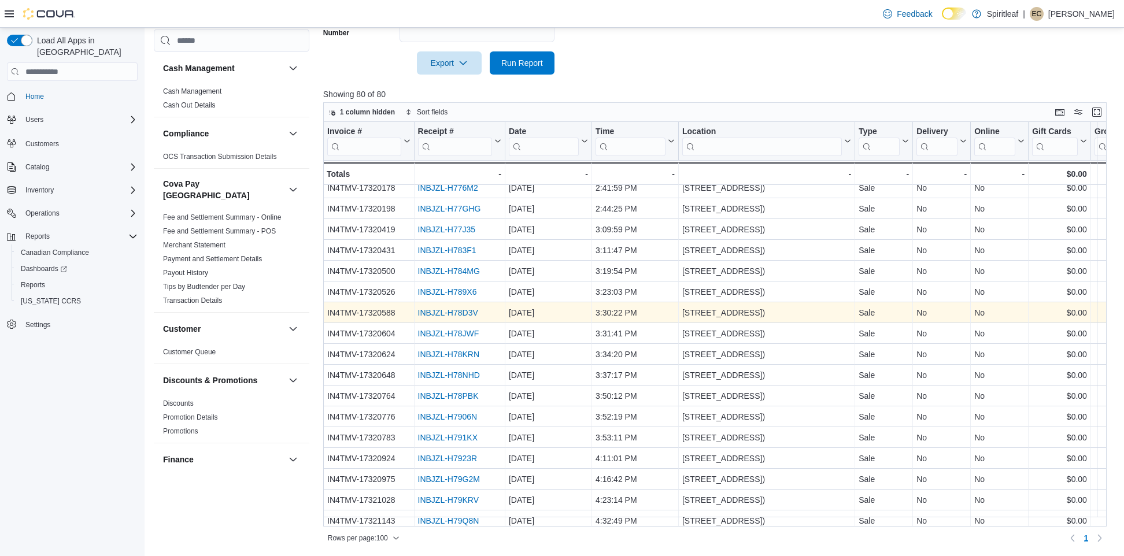
click at [441, 315] on link "INBJZL-H78D3V" at bounding box center [448, 312] width 60 height 9
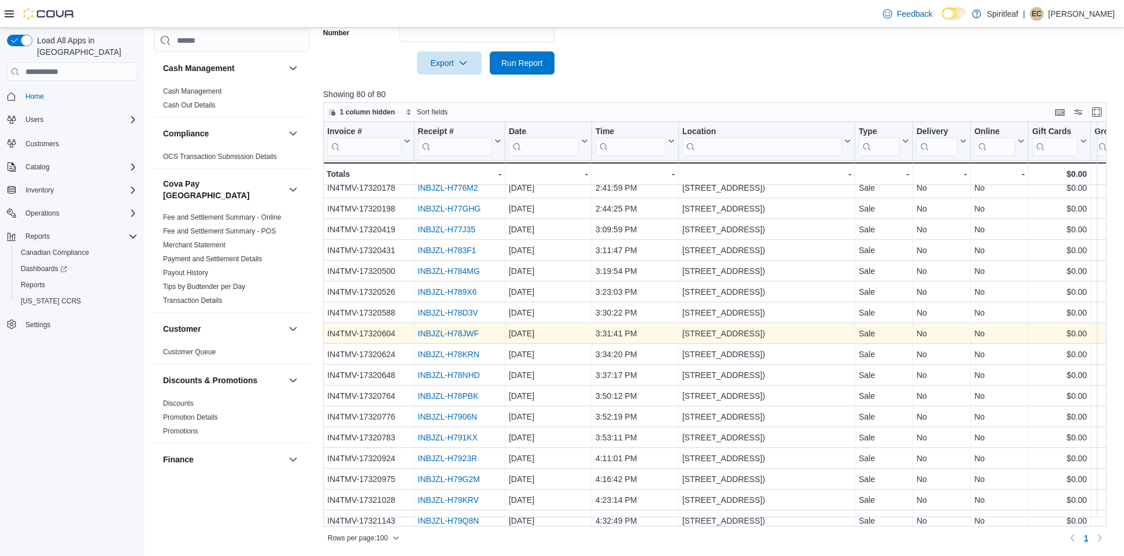
click at [443, 333] on link "INBJZL-H78JWF" at bounding box center [448, 333] width 61 height 9
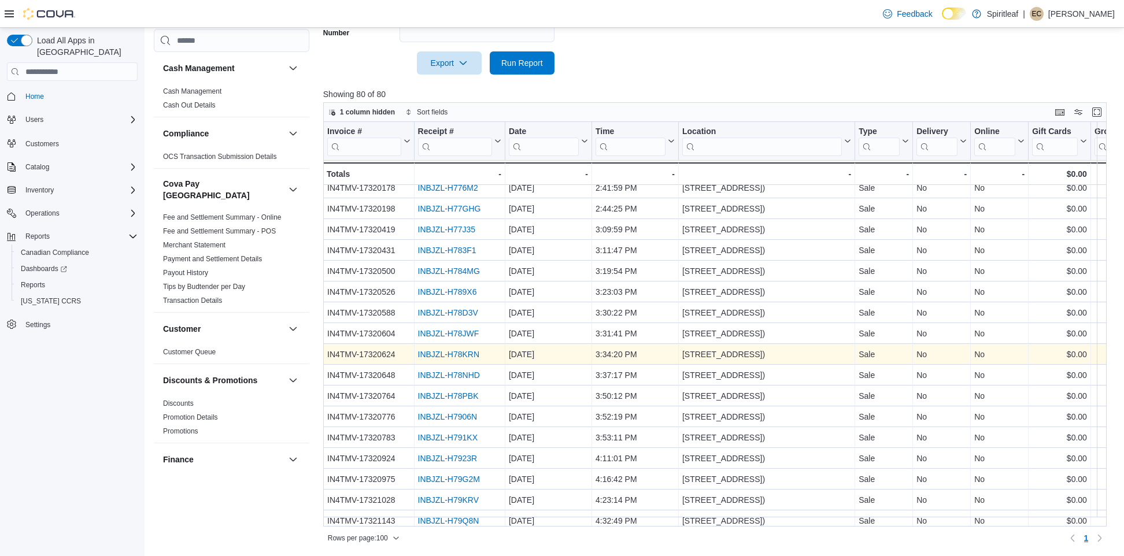
click at [441, 355] on link "INBJZL-H78KRN" at bounding box center [449, 354] width 62 height 9
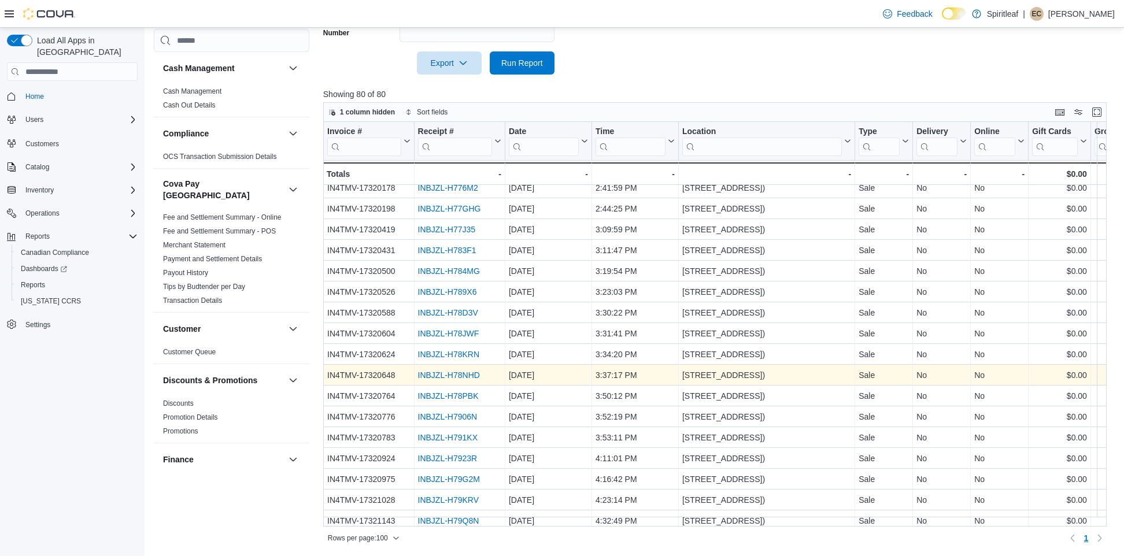
click at [446, 375] on link "INBJZL-H78NHD" at bounding box center [449, 375] width 62 height 9
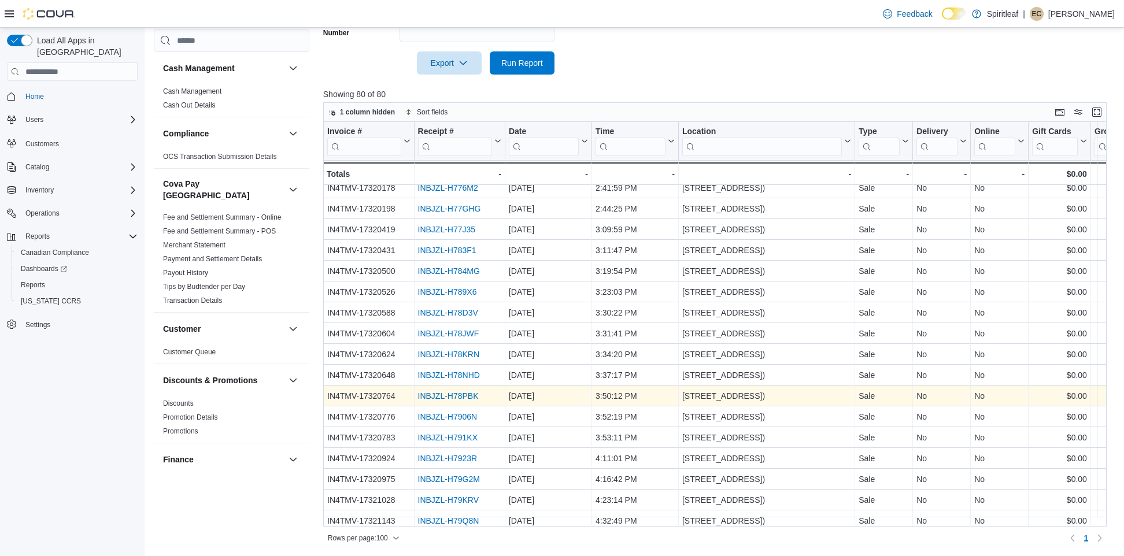
click at [462, 398] on link "INBJZL-H78PBK" at bounding box center [448, 396] width 61 height 9
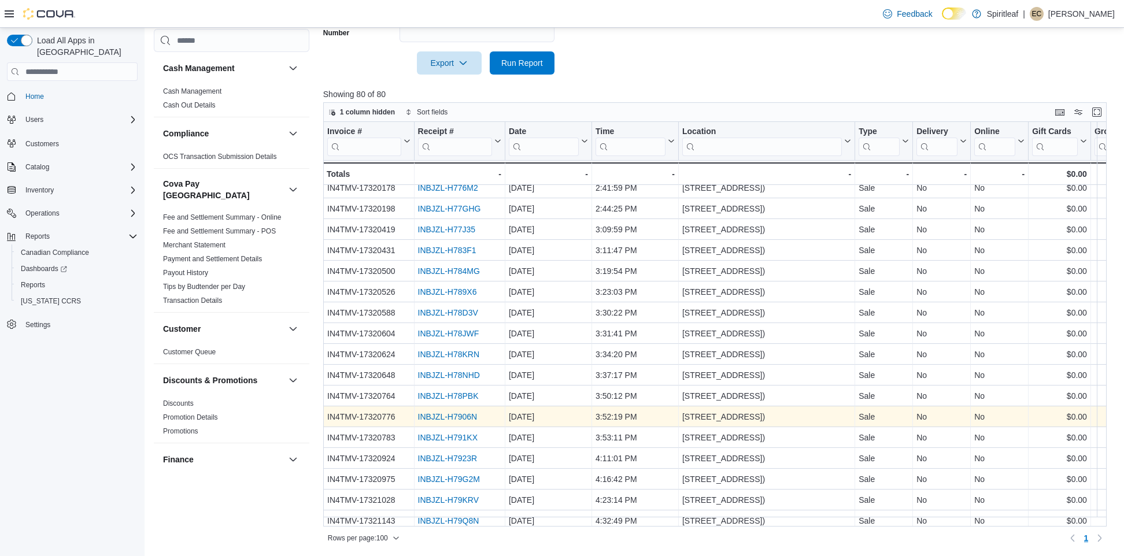
click at [436, 418] on link "INBJZL-H7906N" at bounding box center [448, 416] width 60 height 9
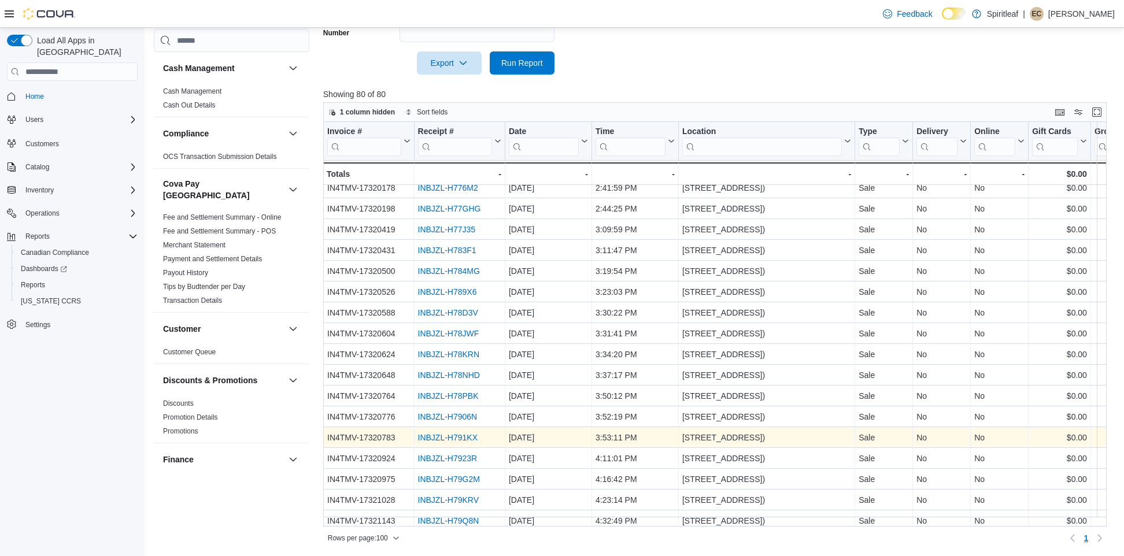
click at [452, 434] on link "INBJZL-H791KX" at bounding box center [448, 437] width 60 height 9
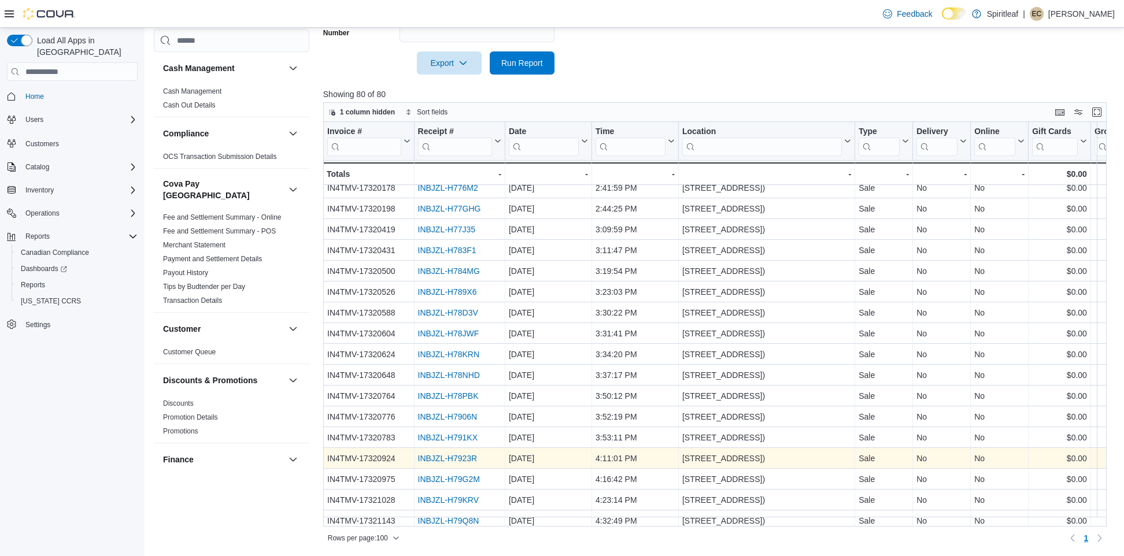
click at [430, 459] on link "INBJZL-H7923R" at bounding box center [448, 458] width 60 height 9
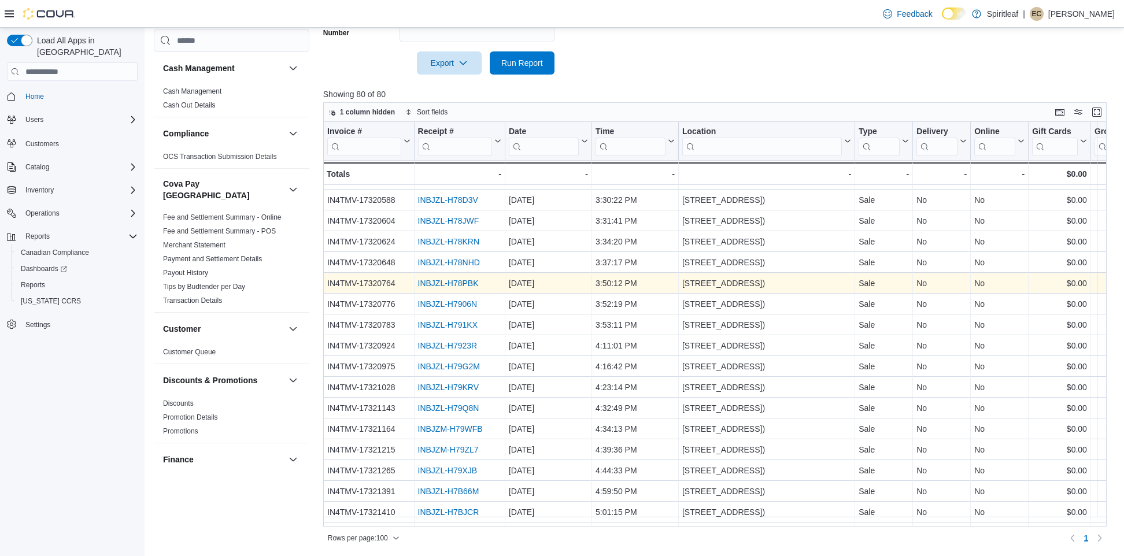
scroll to position [602, 0]
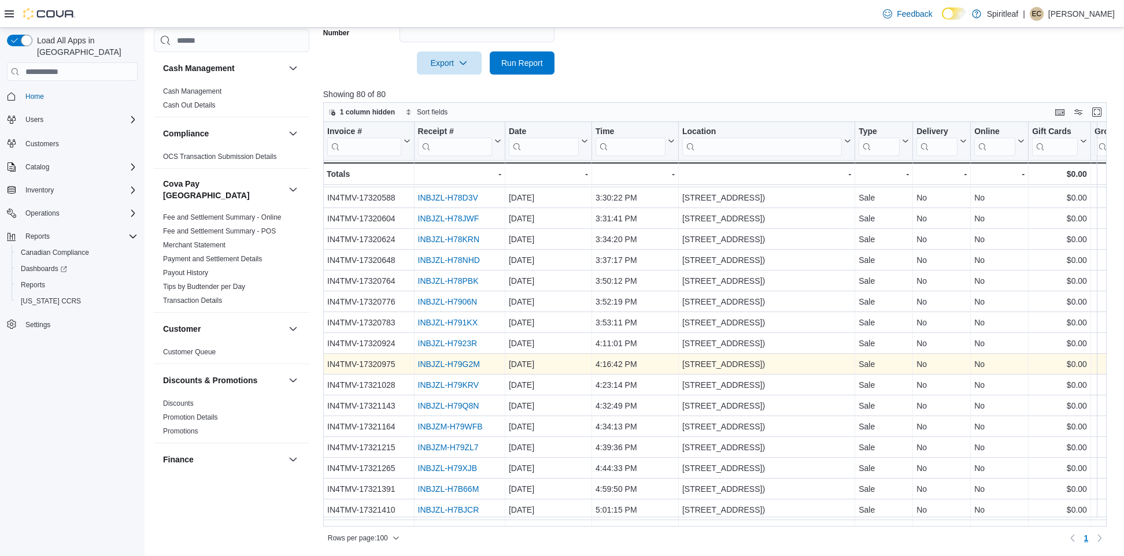
click at [465, 366] on link "INBJZL-H79G2M" at bounding box center [449, 364] width 62 height 9
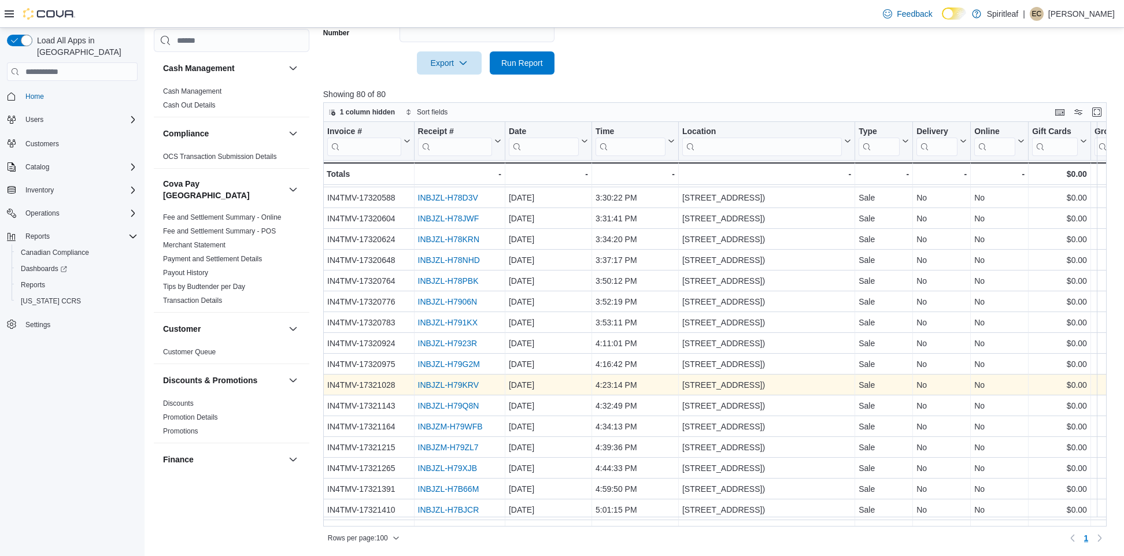
click at [425, 389] on link "INBJZL-H79KRV" at bounding box center [448, 385] width 61 height 9
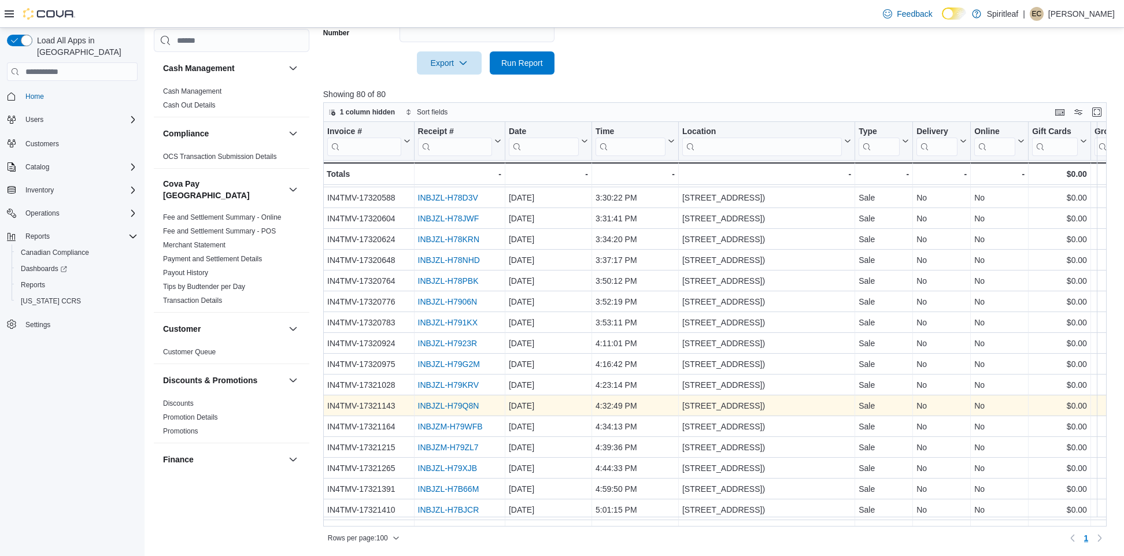
click at [468, 407] on link "INBJZL-H79Q8N" at bounding box center [448, 405] width 61 height 9
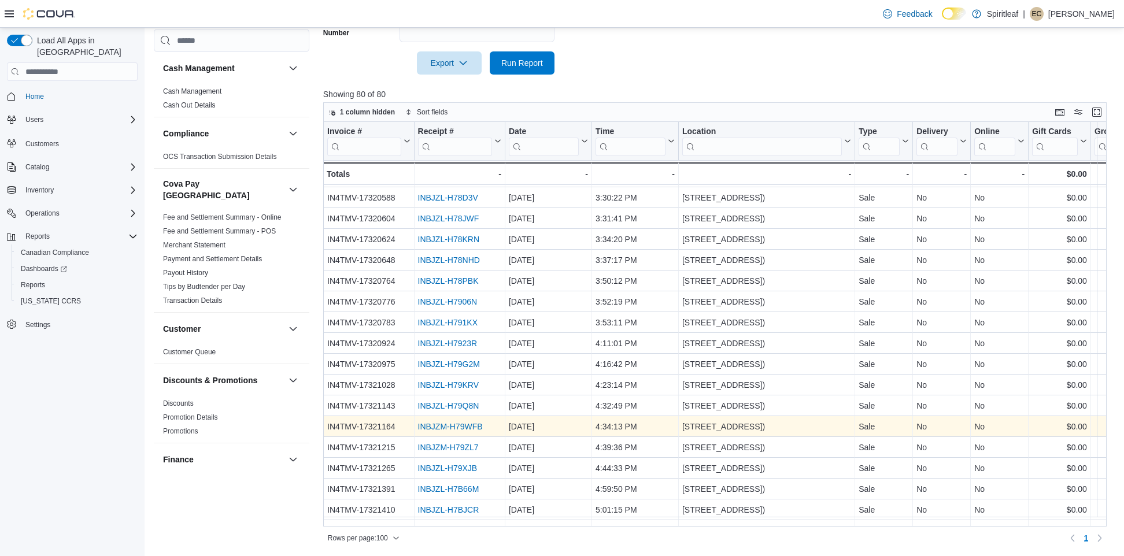
click at [446, 432] on div "INBJZM-H79WFB" at bounding box center [459, 427] width 83 height 14
click at [447, 429] on link "INBJZM-H79WFB" at bounding box center [450, 426] width 65 height 9
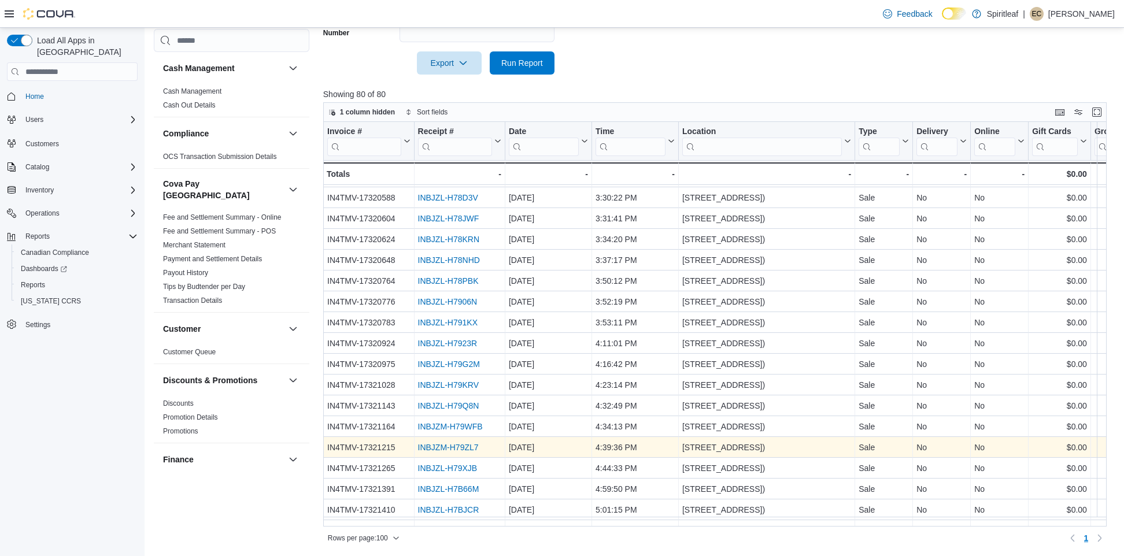
click at [441, 448] on link "INBJZM-H79ZL7" at bounding box center [448, 447] width 61 height 9
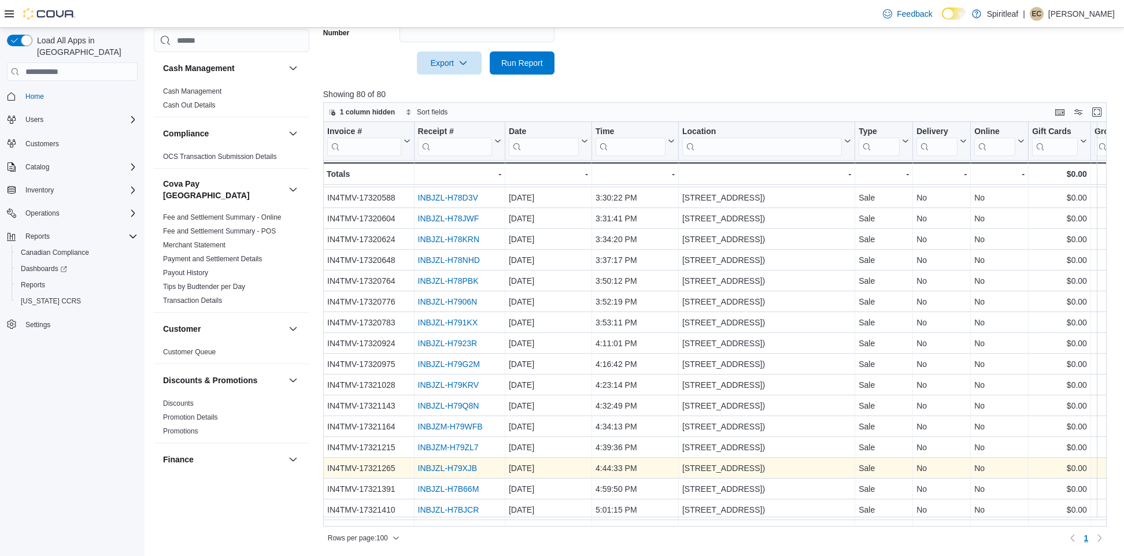
click at [447, 467] on link "INBJZL-H79XJB" at bounding box center [448, 468] width 60 height 9
